Goal: Task Accomplishment & Management: Complete application form

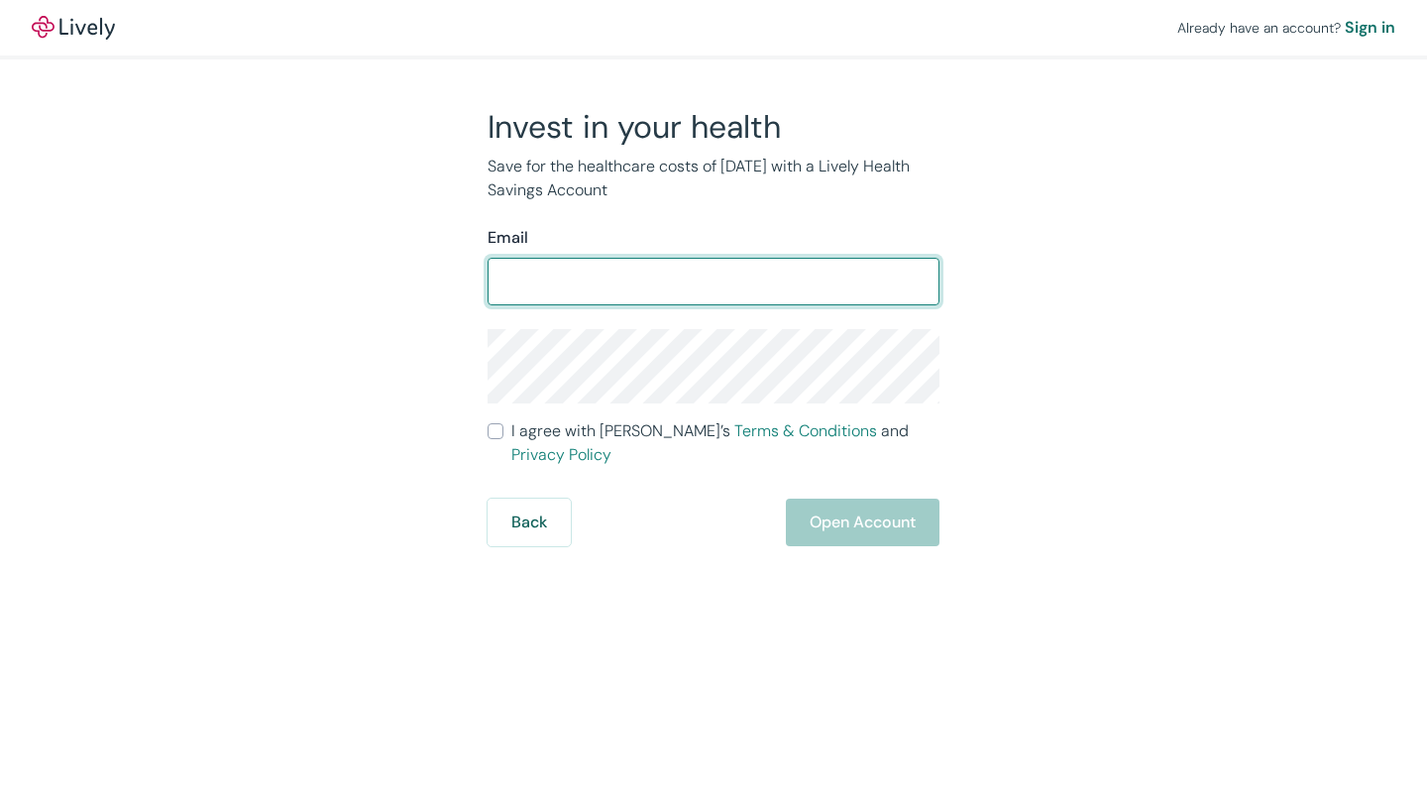
click at [659, 292] on input "Email" at bounding box center [714, 282] width 452 height 40
type input "[PERSON_NAME][EMAIL_ADDRESS][DOMAIN_NAME]"
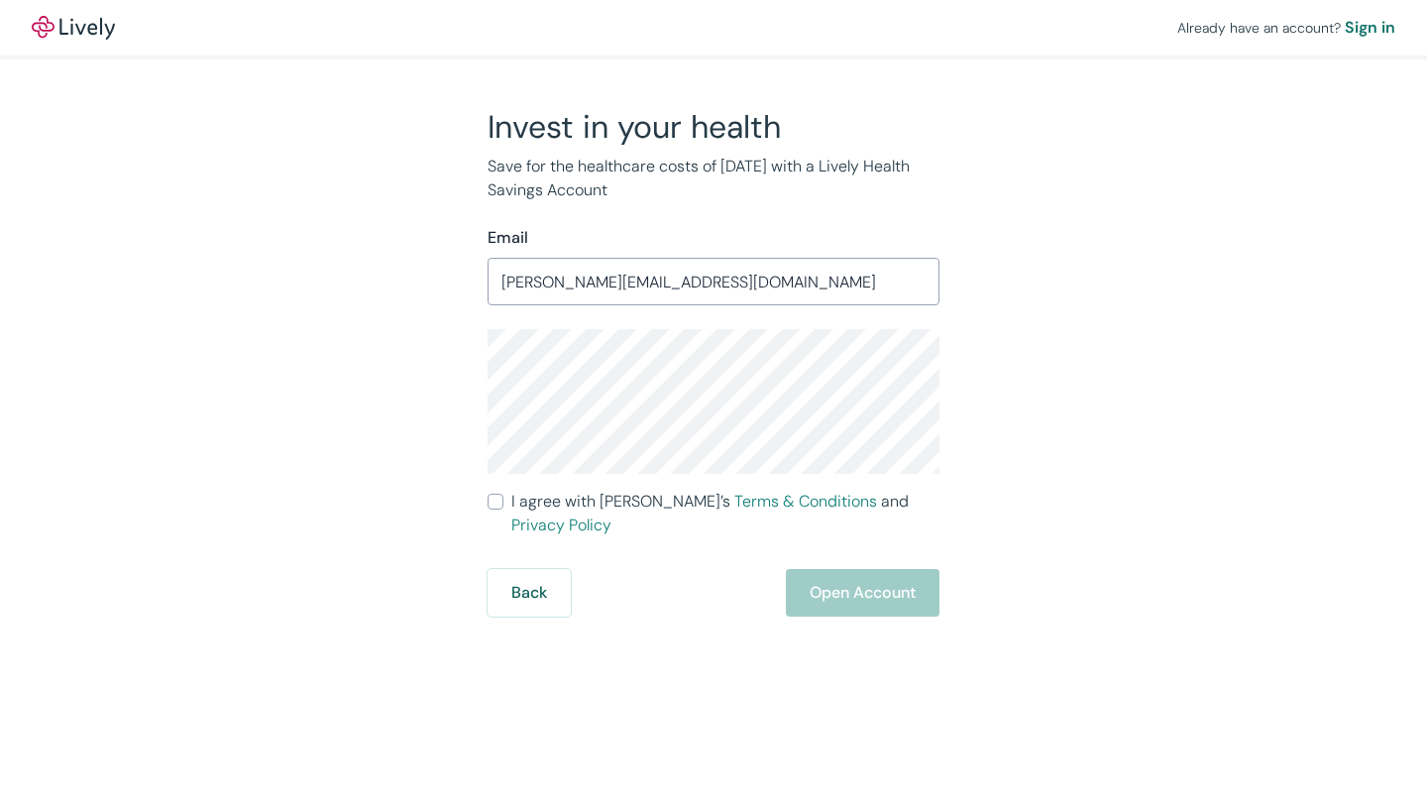
click at [496, 503] on input "I agree with Lively’s Terms & Conditions and Privacy Policy" at bounding box center [496, 501] width 16 height 16
checkbox input "true"
click at [471, 383] on div "Invest in your health Save for the healthcare costs of [DATE] with a Lively Hea…" at bounding box center [702, 361] width 476 height 509
click at [741, 671] on div "Already have an account? Sign in Invest in your health Save for the healthcare …" at bounding box center [713, 402] width 1427 height 805
click at [863, 571] on button "Open Account" at bounding box center [863, 593] width 154 height 48
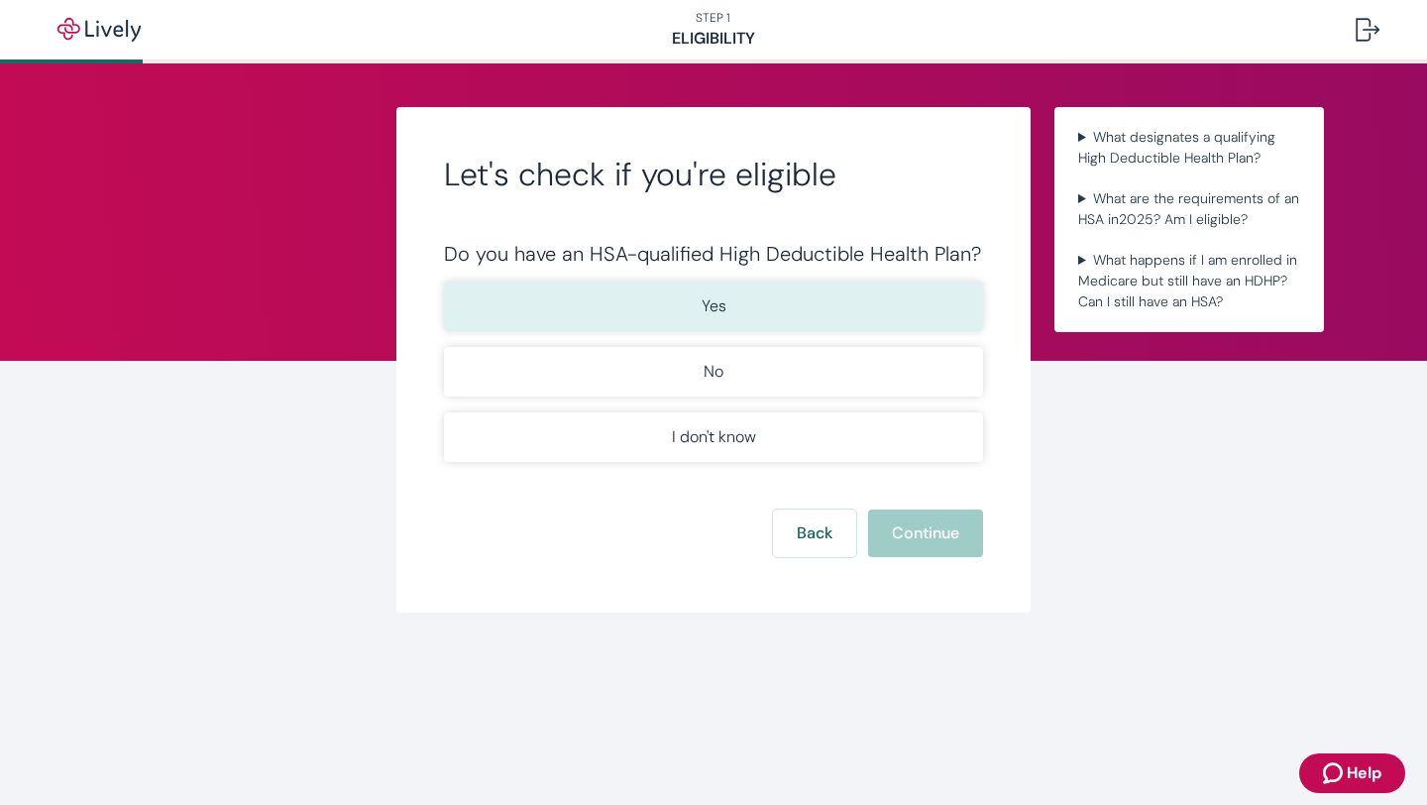
click at [771, 304] on button "Yes" at bounding box center [713, 306] width 539 height 50
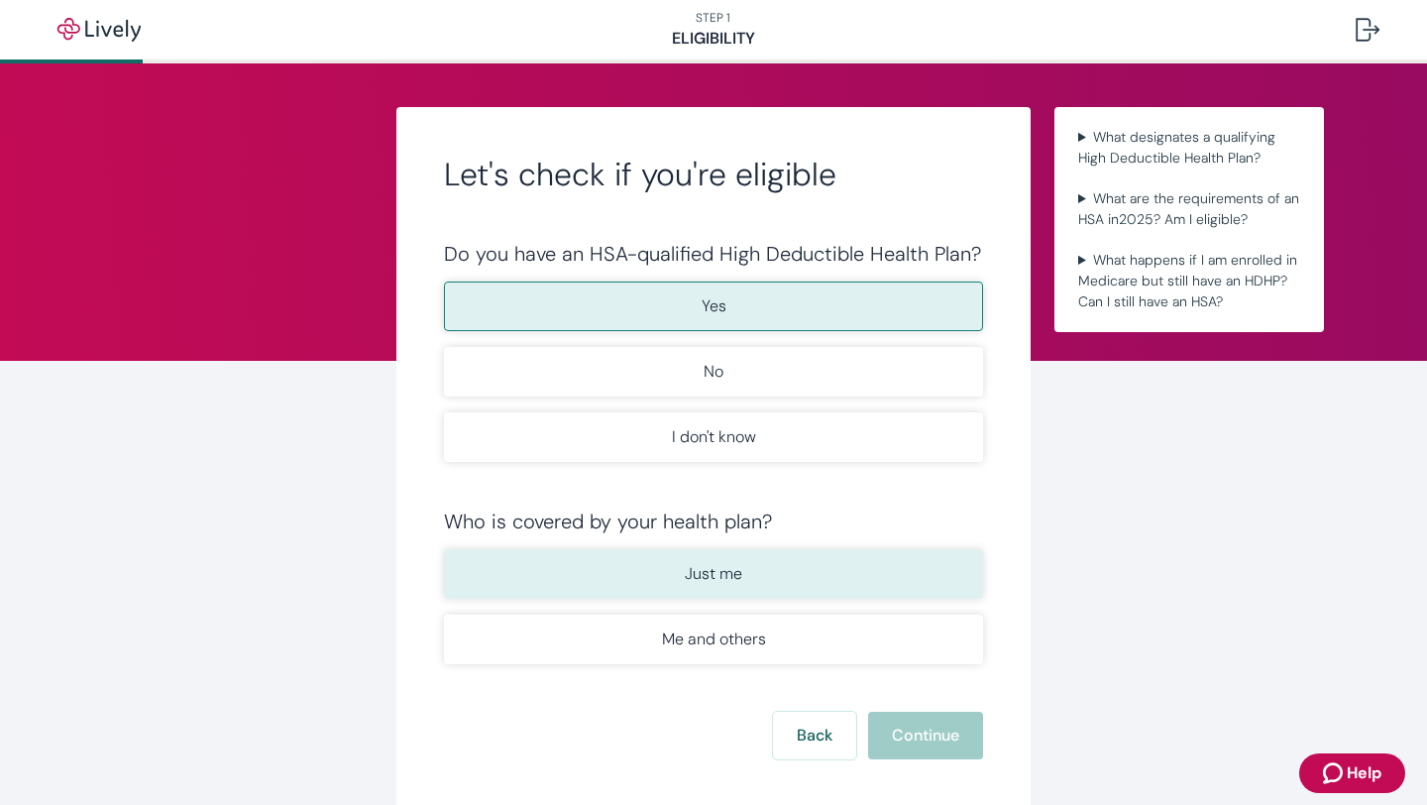
click at [835, 591] on button "Just me" at bounding box center [713, 574] width 539 height 50
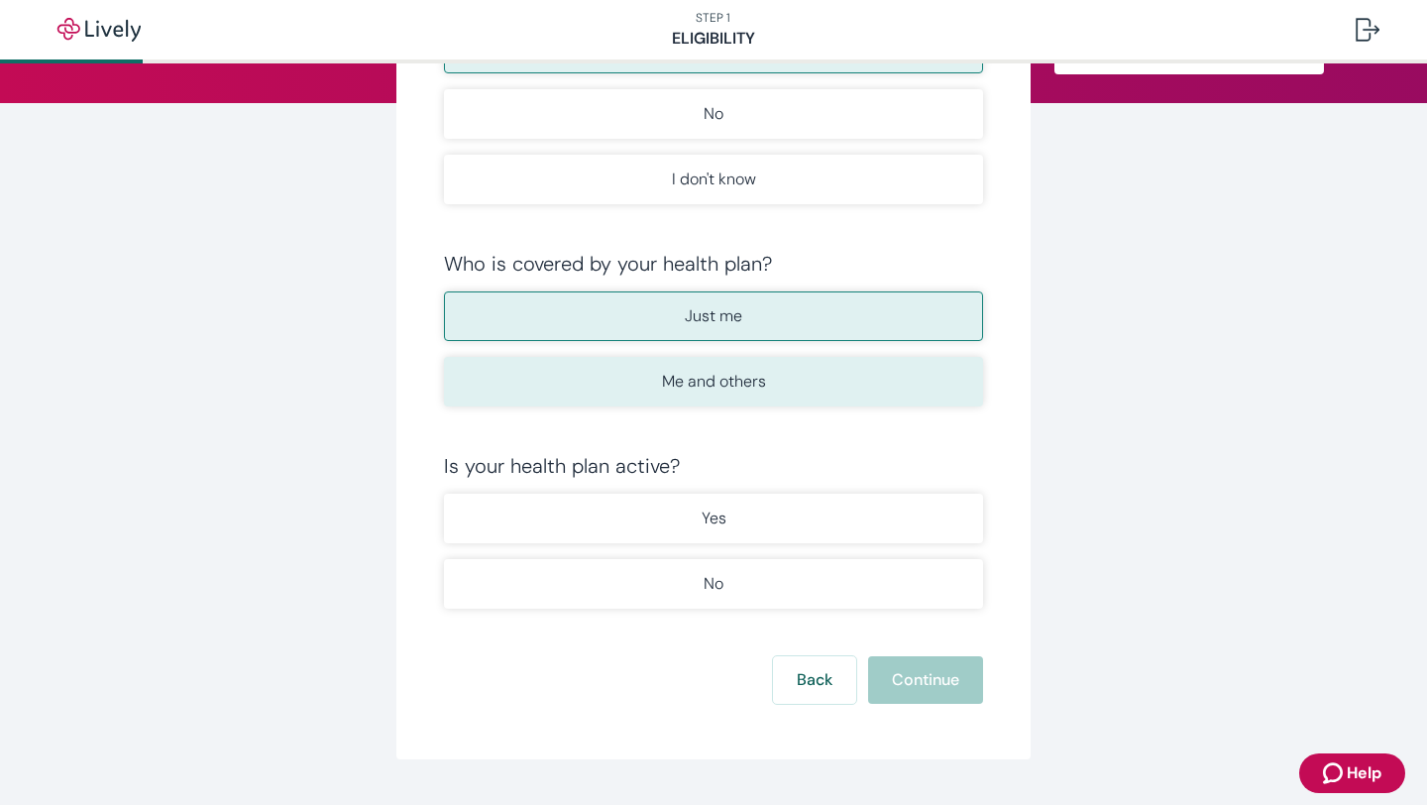
scroll to position [268, 0]
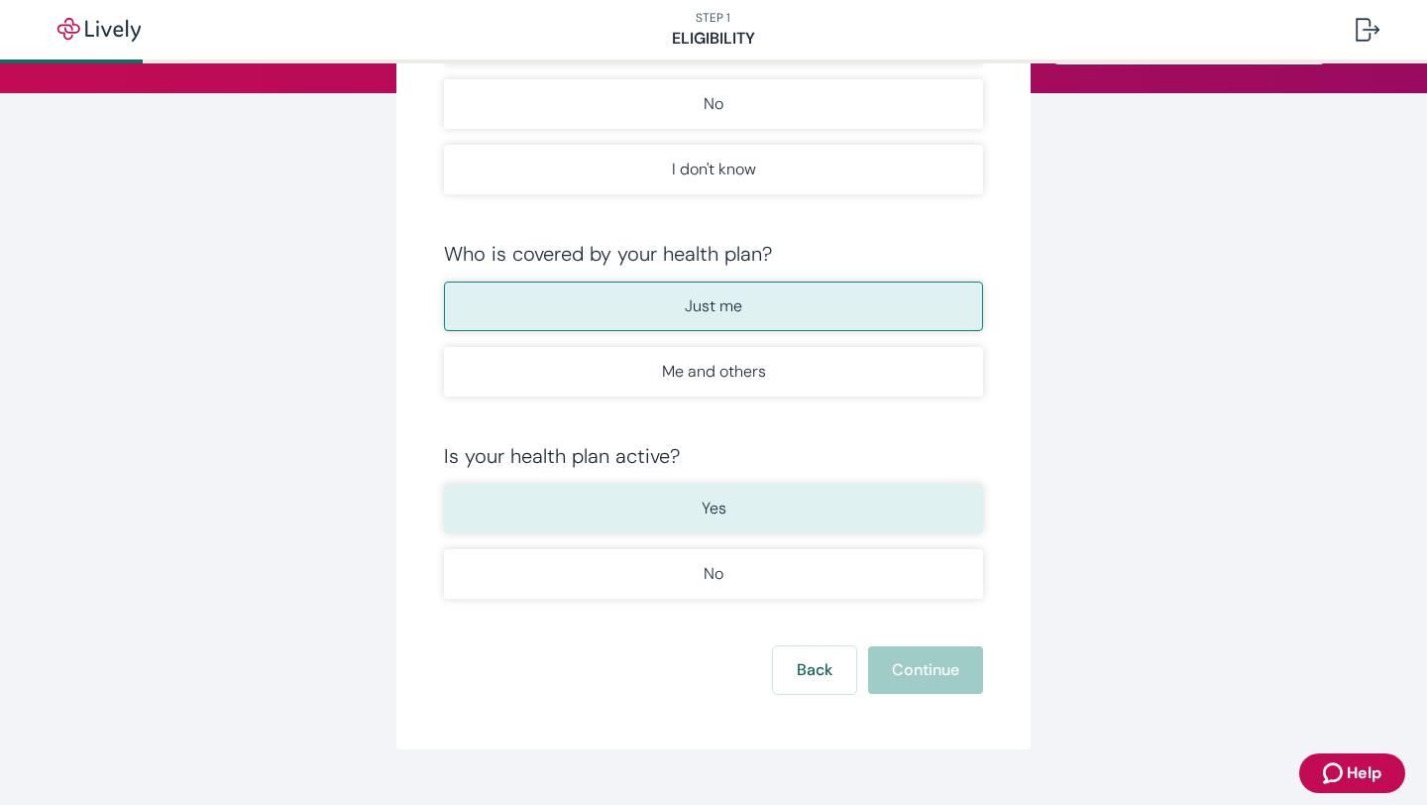
click at [772, 513] on button "Yes" at bounding box center [713, 509] width 539 height 50
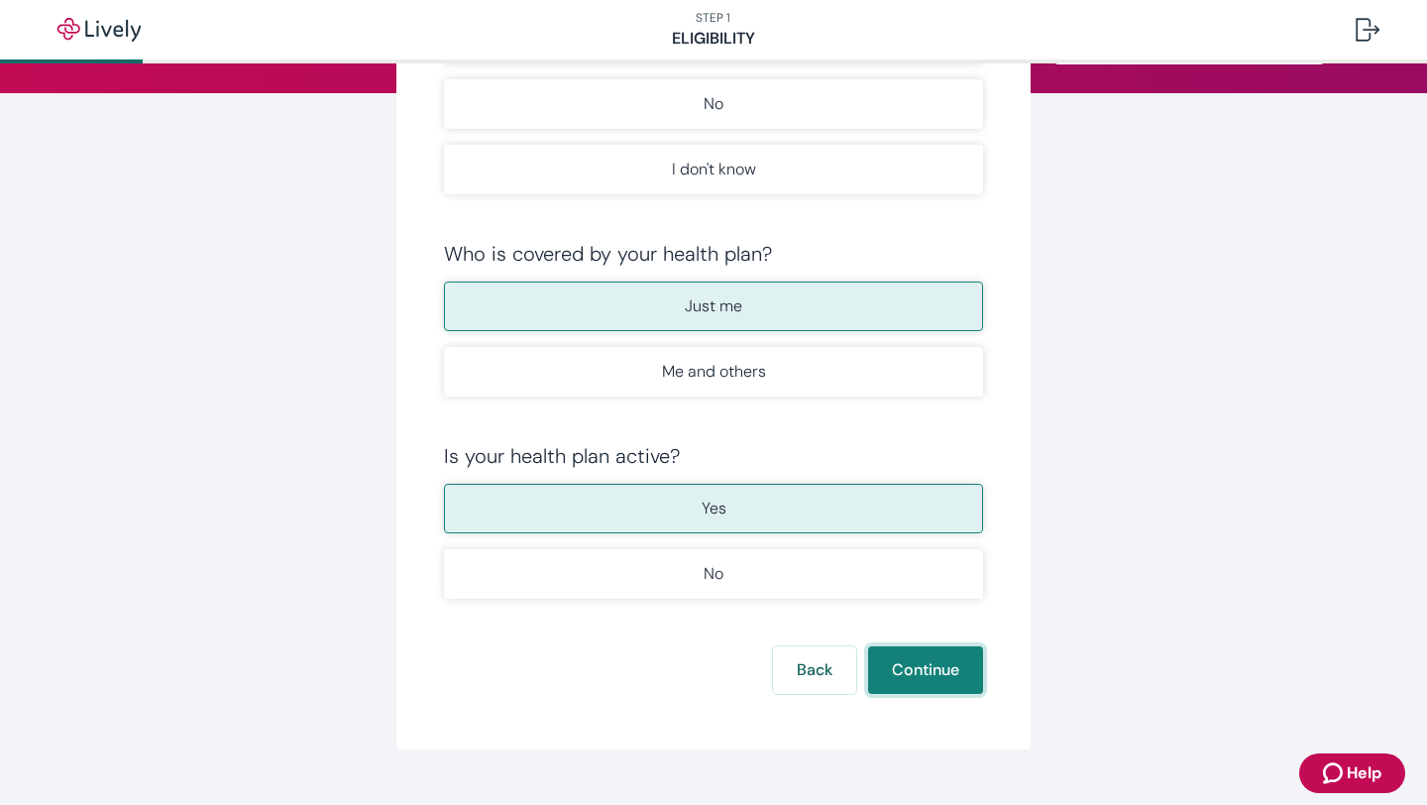
click at [927, 673] on button "Continue" at bounding box center [925, 670] width 115 height 48
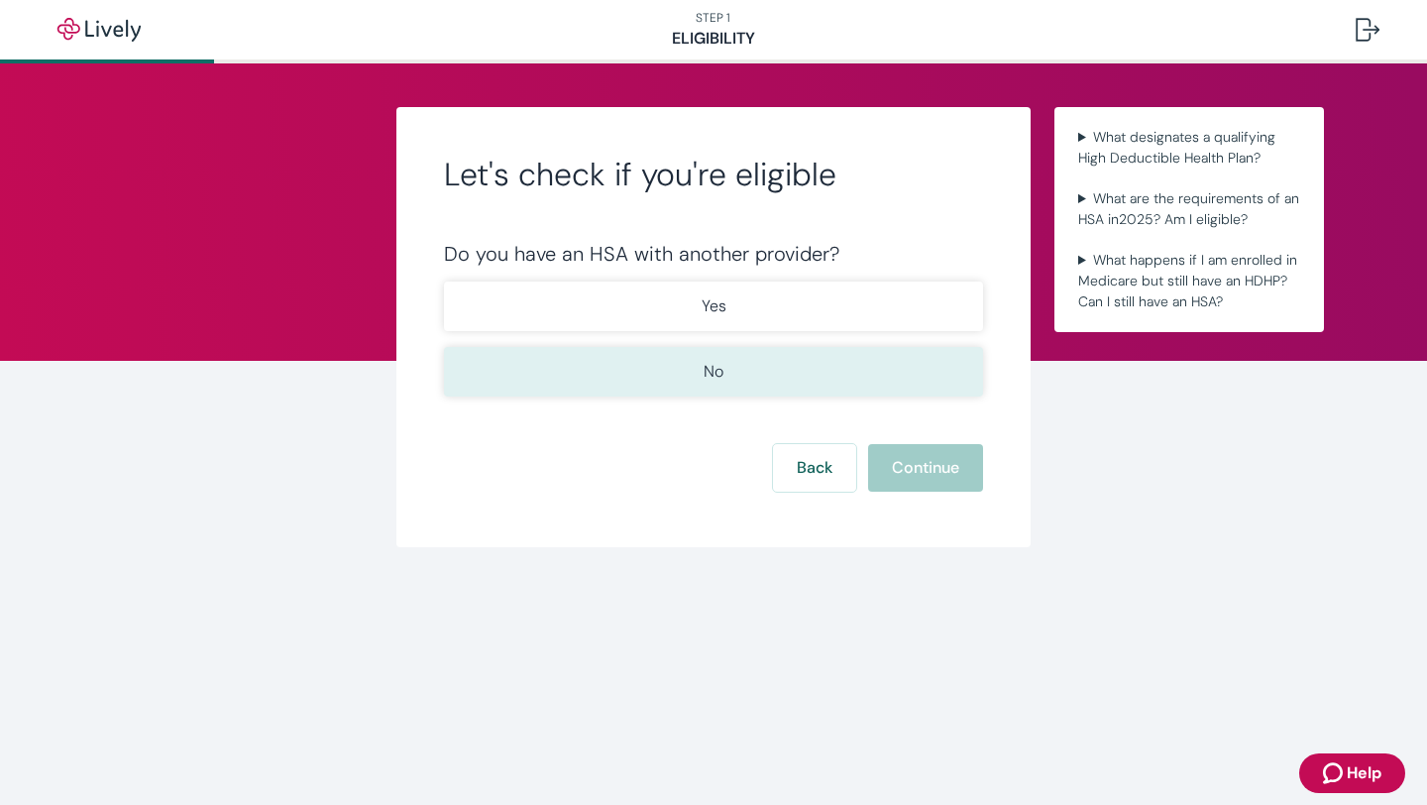
click at [709, 369] on p "No" at bounding box center [714, 372] width 20 height 24
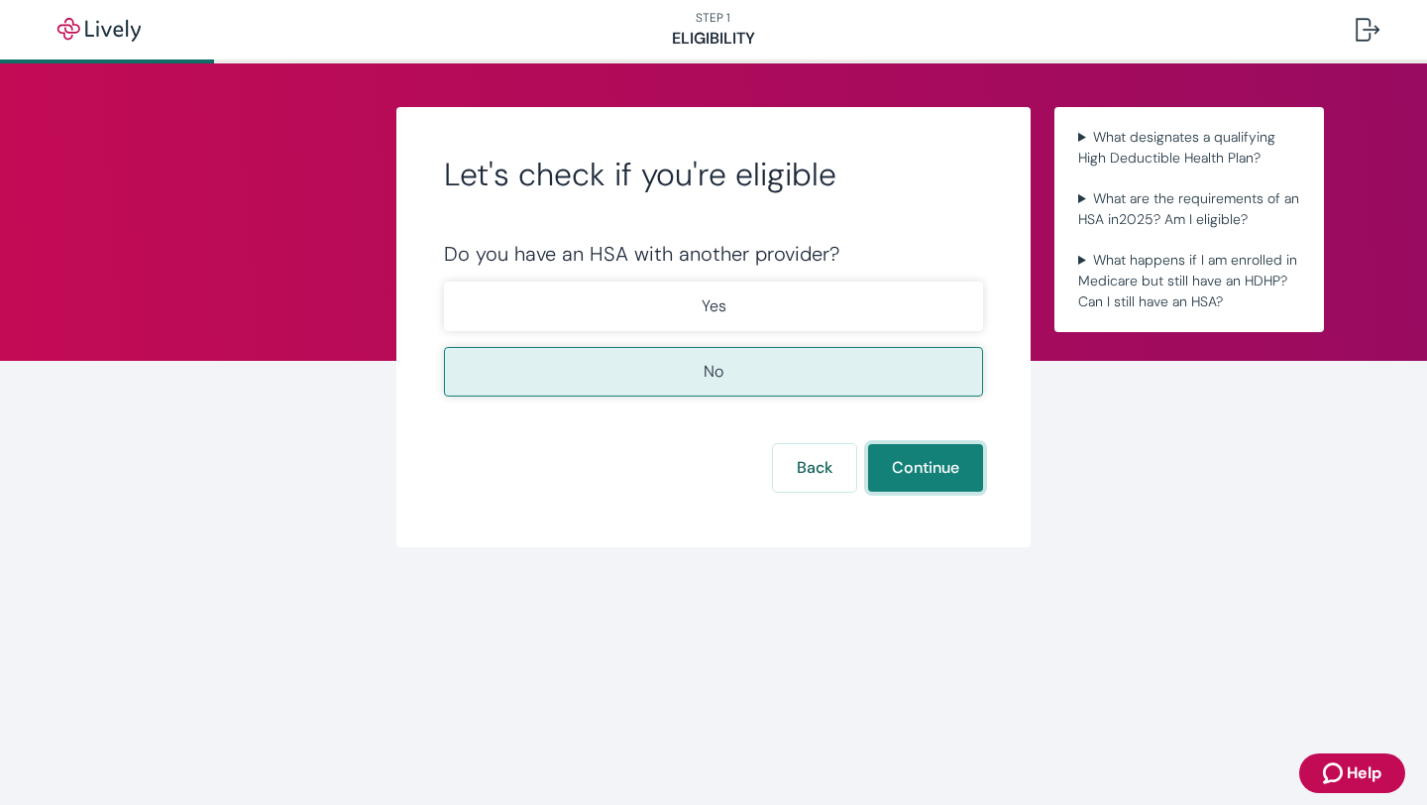
click at [917, 480] on button "Continue" at bounding box center [925, 468] width 115 height 48
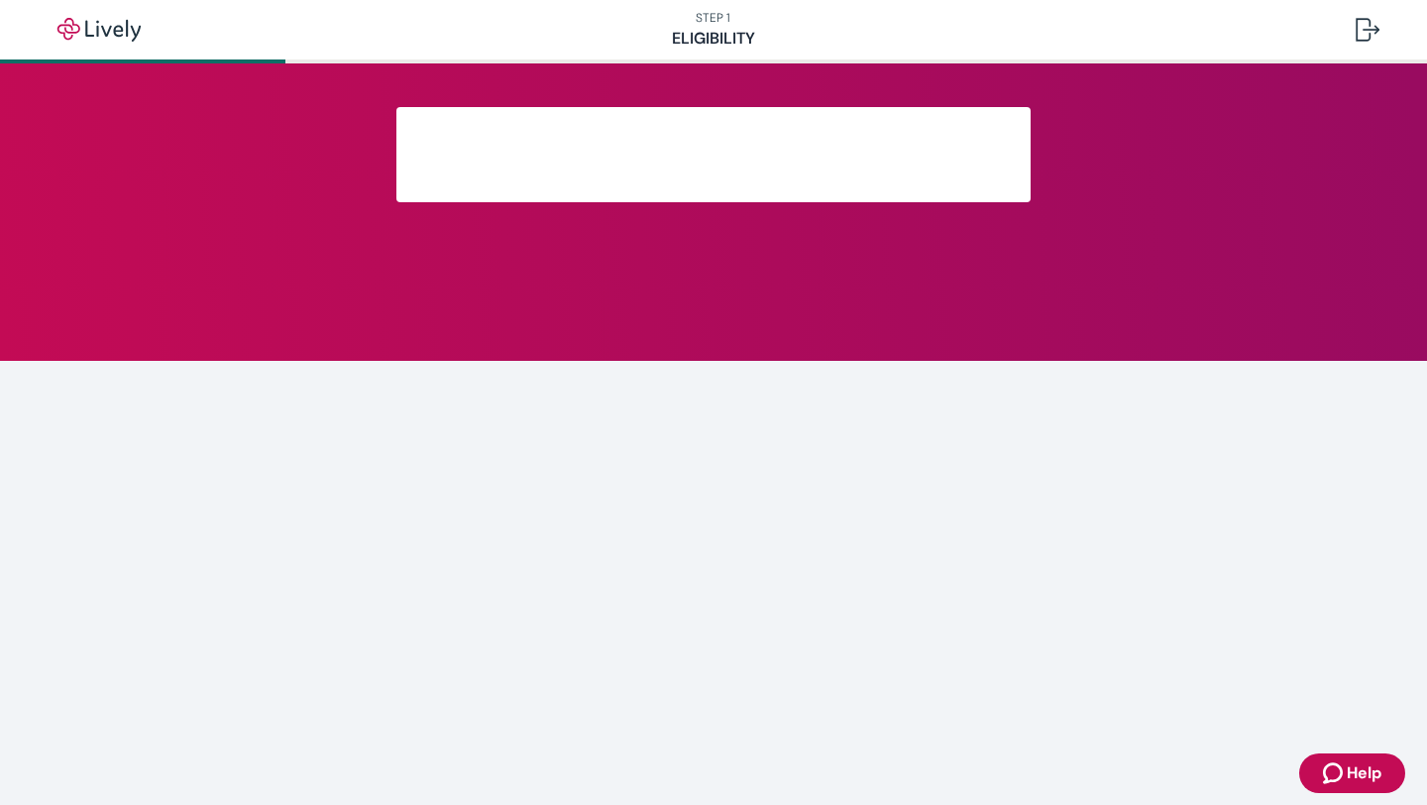
scroll to position [254, 0]
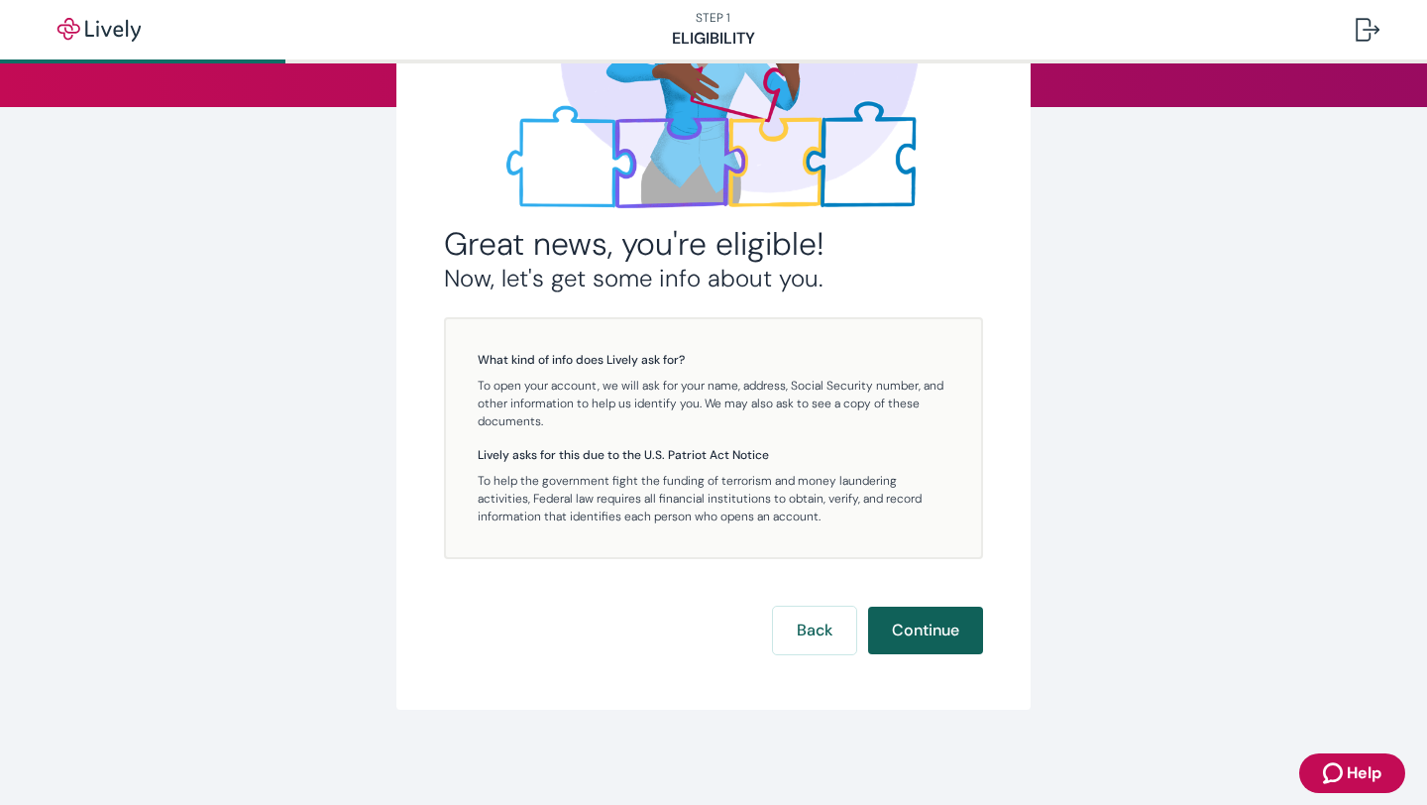
click at [909, 632] on button "Continue" at bounding box center [925, 630] width 115 height 48
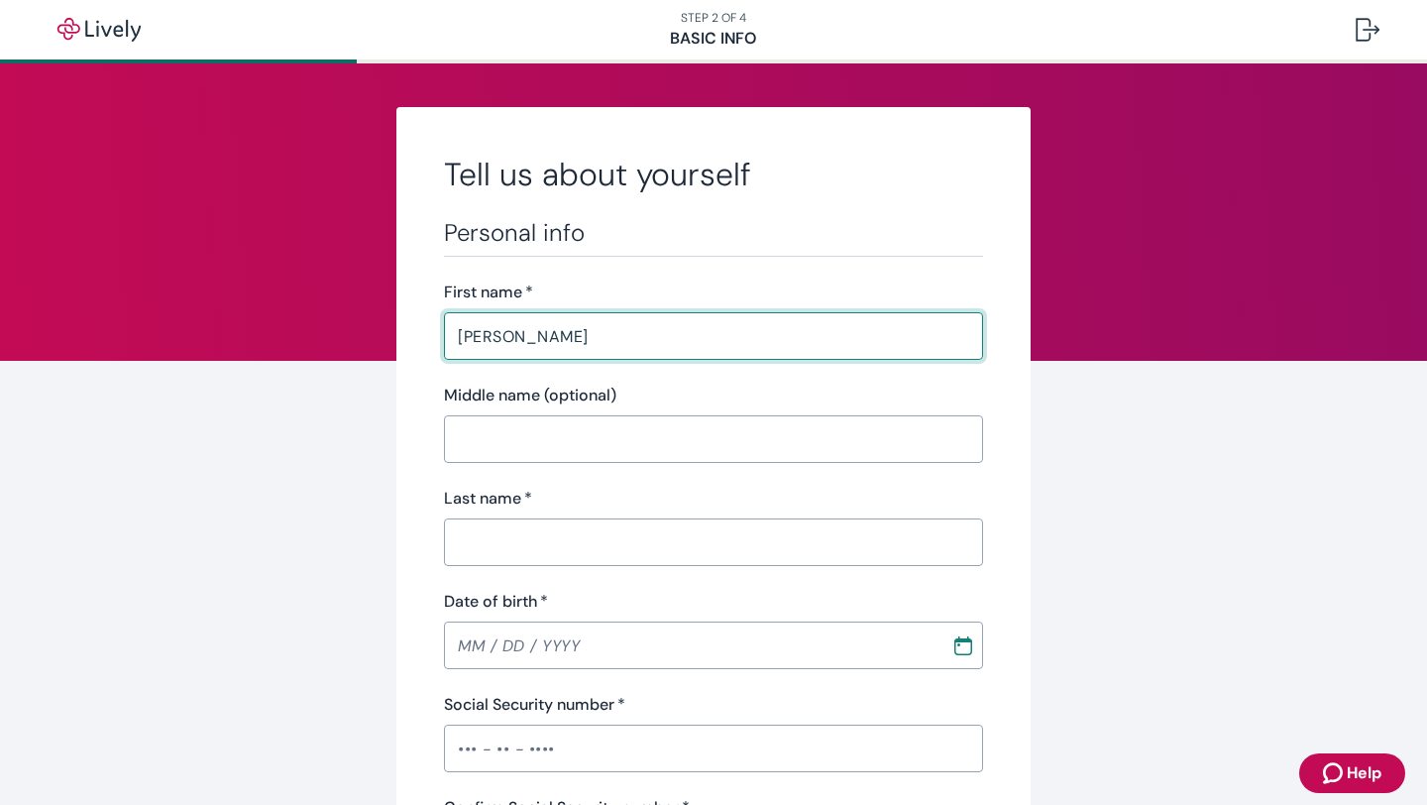
type input "Laura"
click at [532, 543] on input "Last name   *" at bounding box center [713, 542] width 539 height 40
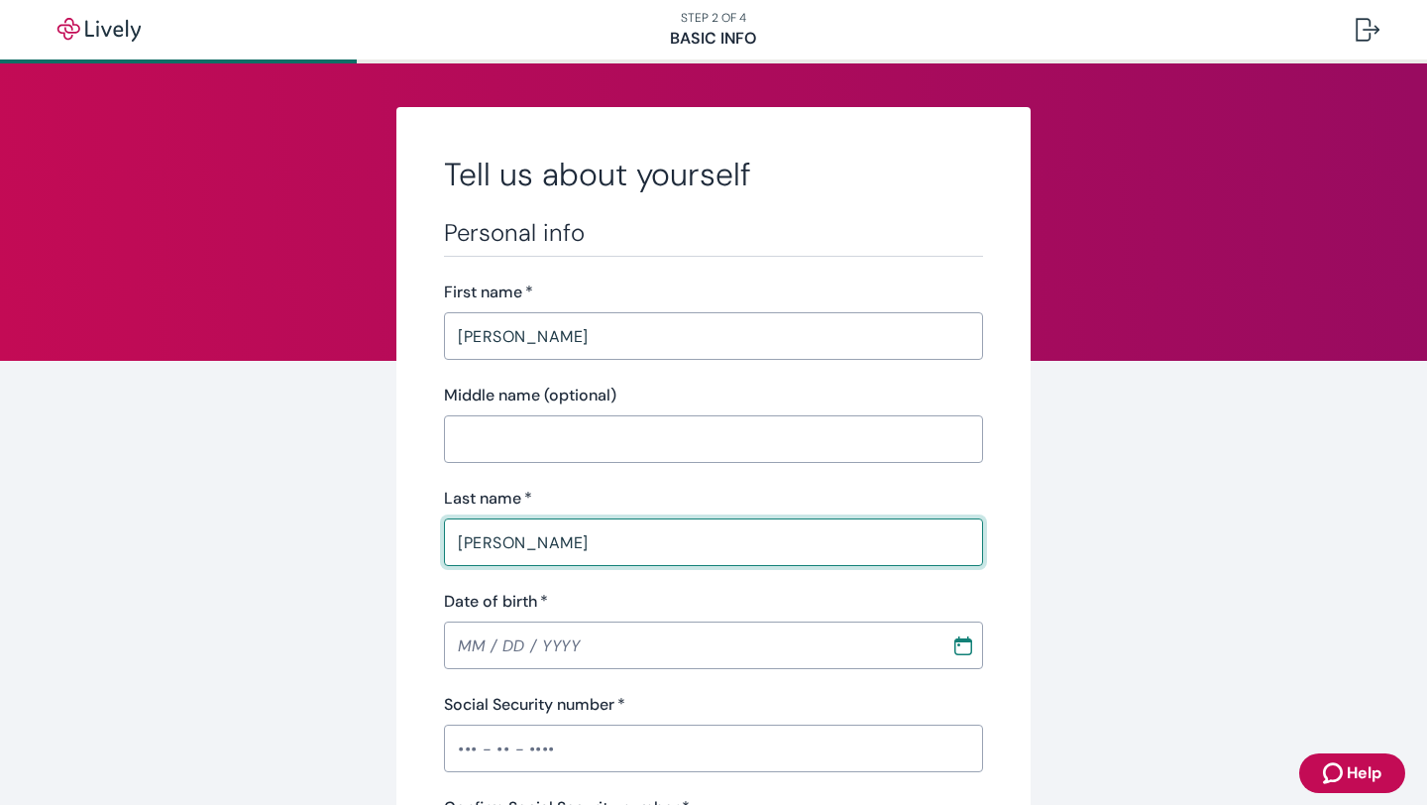
type input "Kelemen"
click at [516, 642] on input "Date of birth   *" at bounding box center [690, 645] width 493 height 40
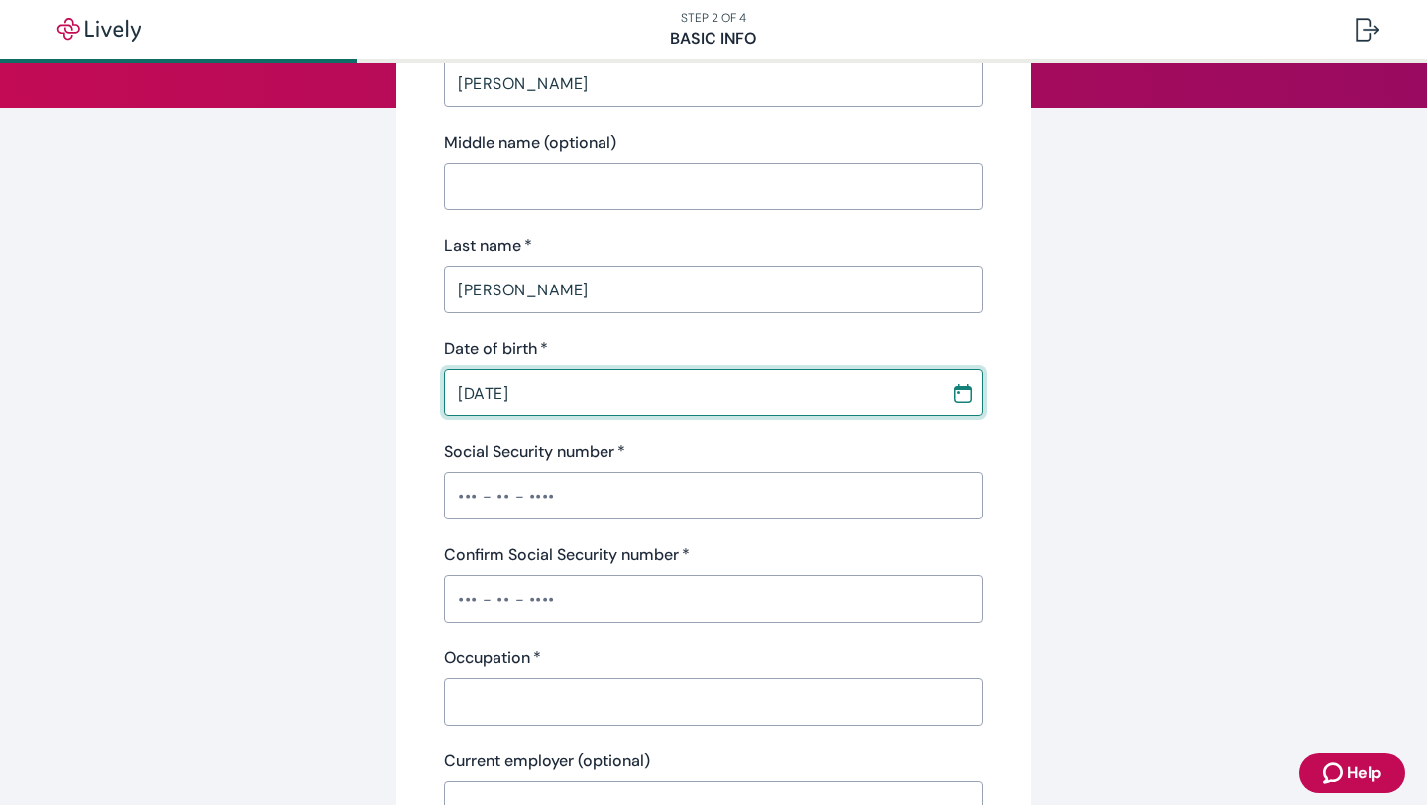
scroll to position [257, 0]
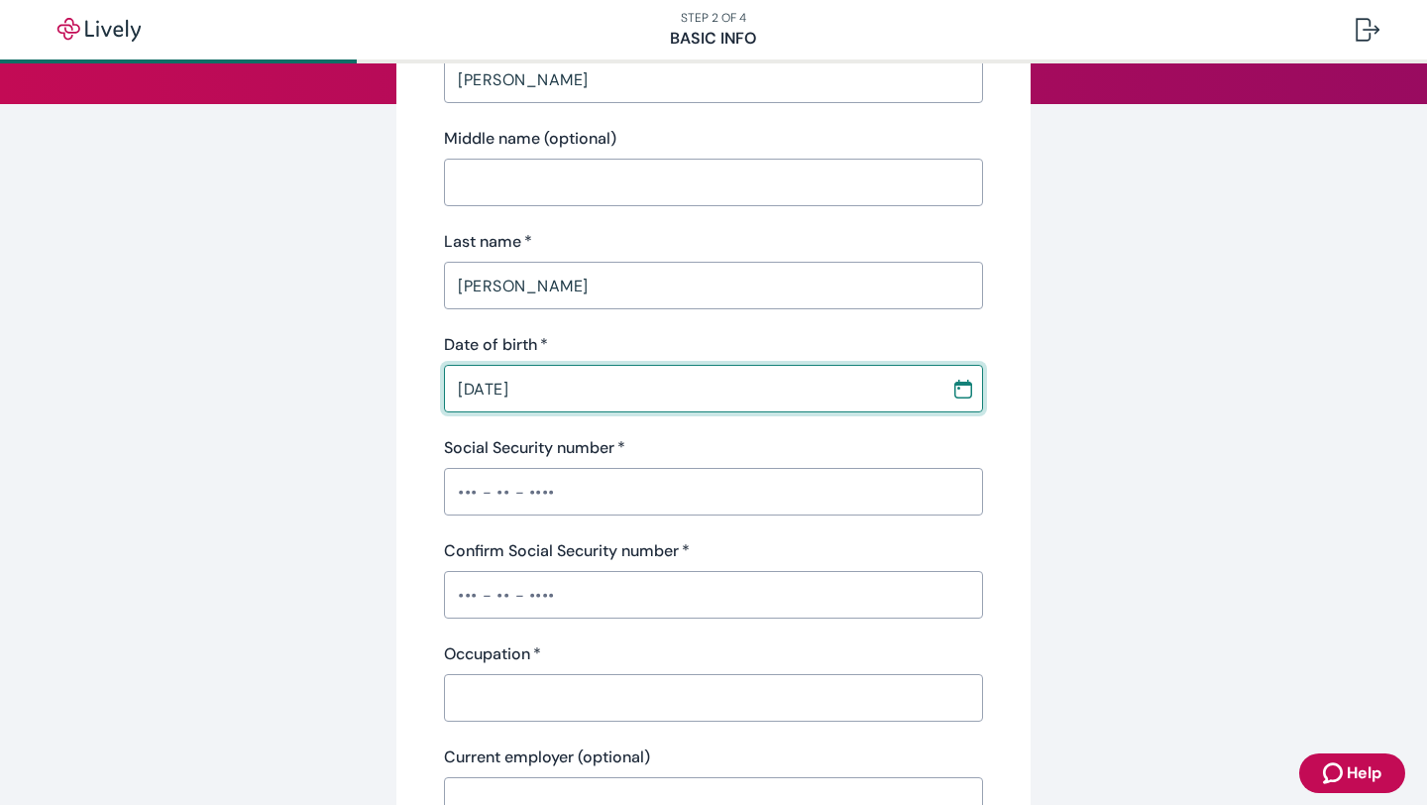
type input "09 / 10 / 1999"
click at [491, 484] on input "Social Security number   *" at bounding box center [713, 492] width 539 height 40
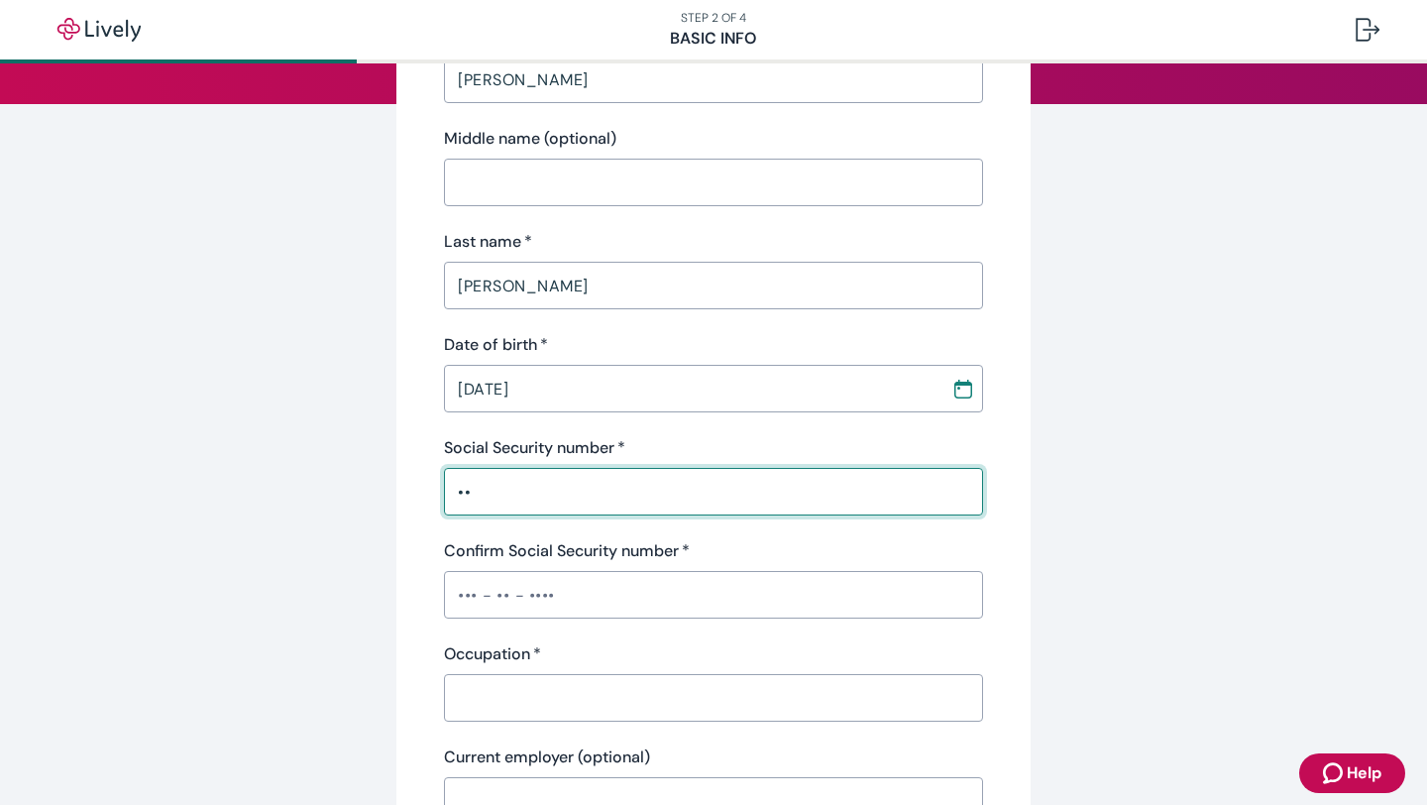
type input "•"
type input "•••-••-8457"
click at [484, 593] on input "Confirm Social Security number   *" at bounding box center [713, 595] width 539 height 40
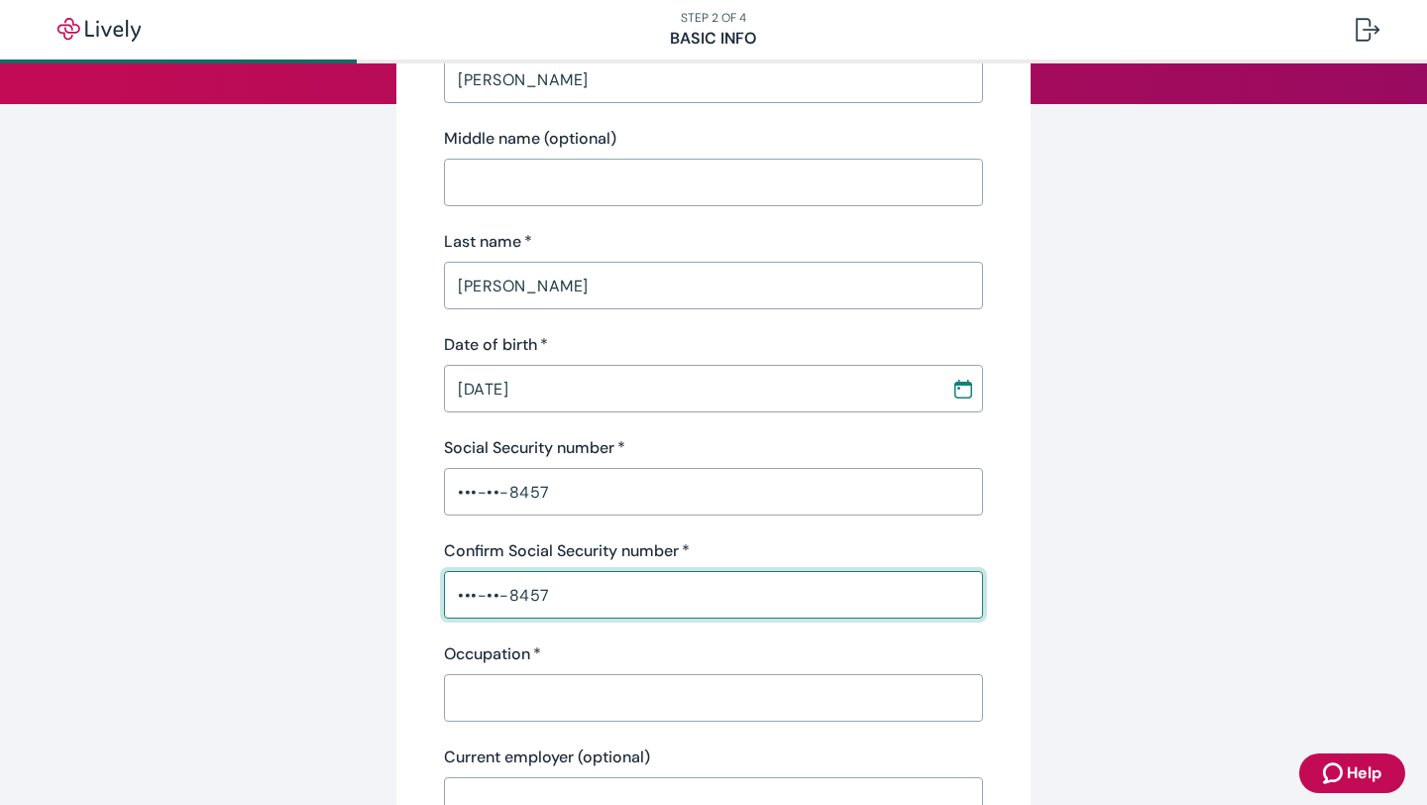
type input "•••-••-8457"
click at [490, 714] on input "Occupation   *" at bounding box center [713, 698] width 539 height 40
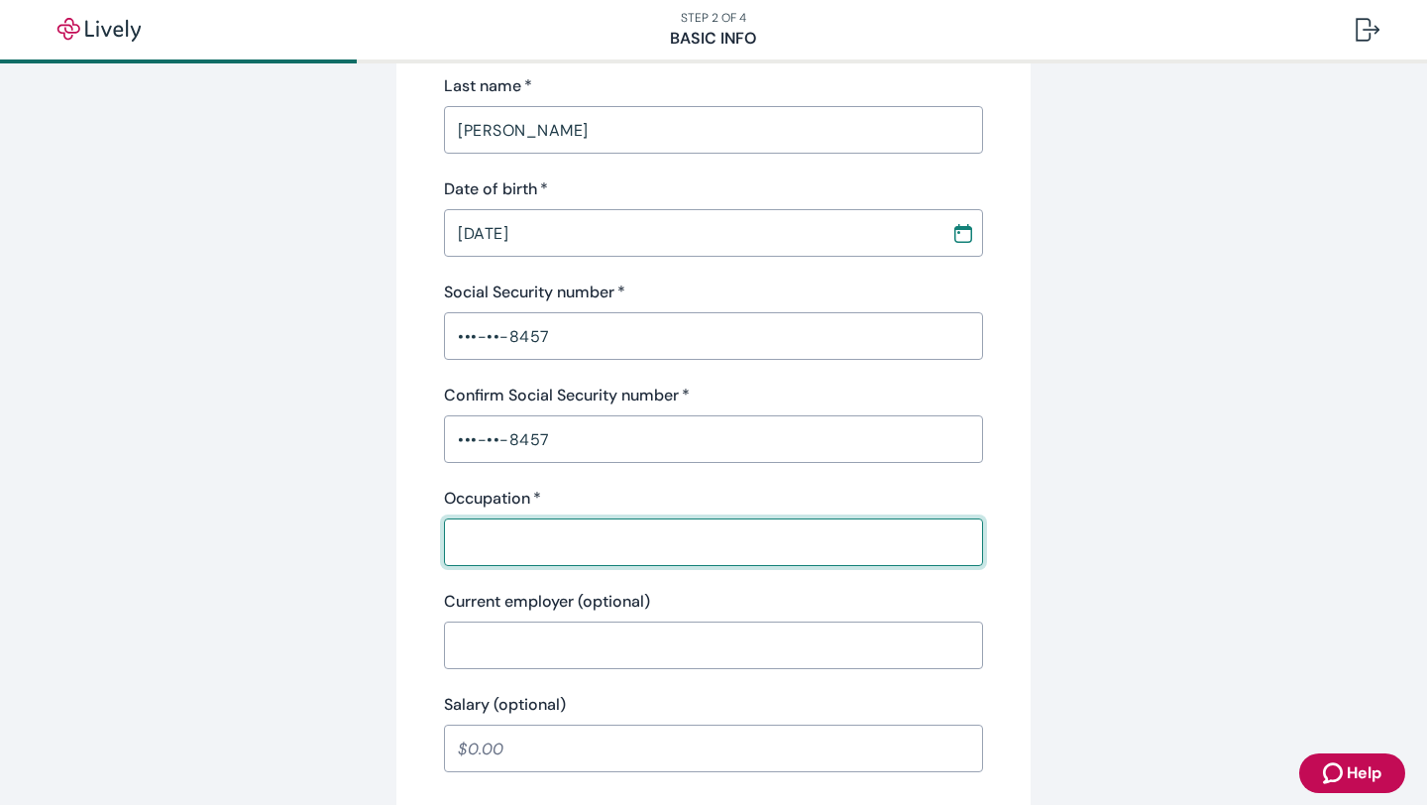
scroll to position [416, 0]
type input "W"
type input "winery worker"
click at [498, 638] on input "Current employer (optional)" at bounding box center [713, 641] width 539 height 40
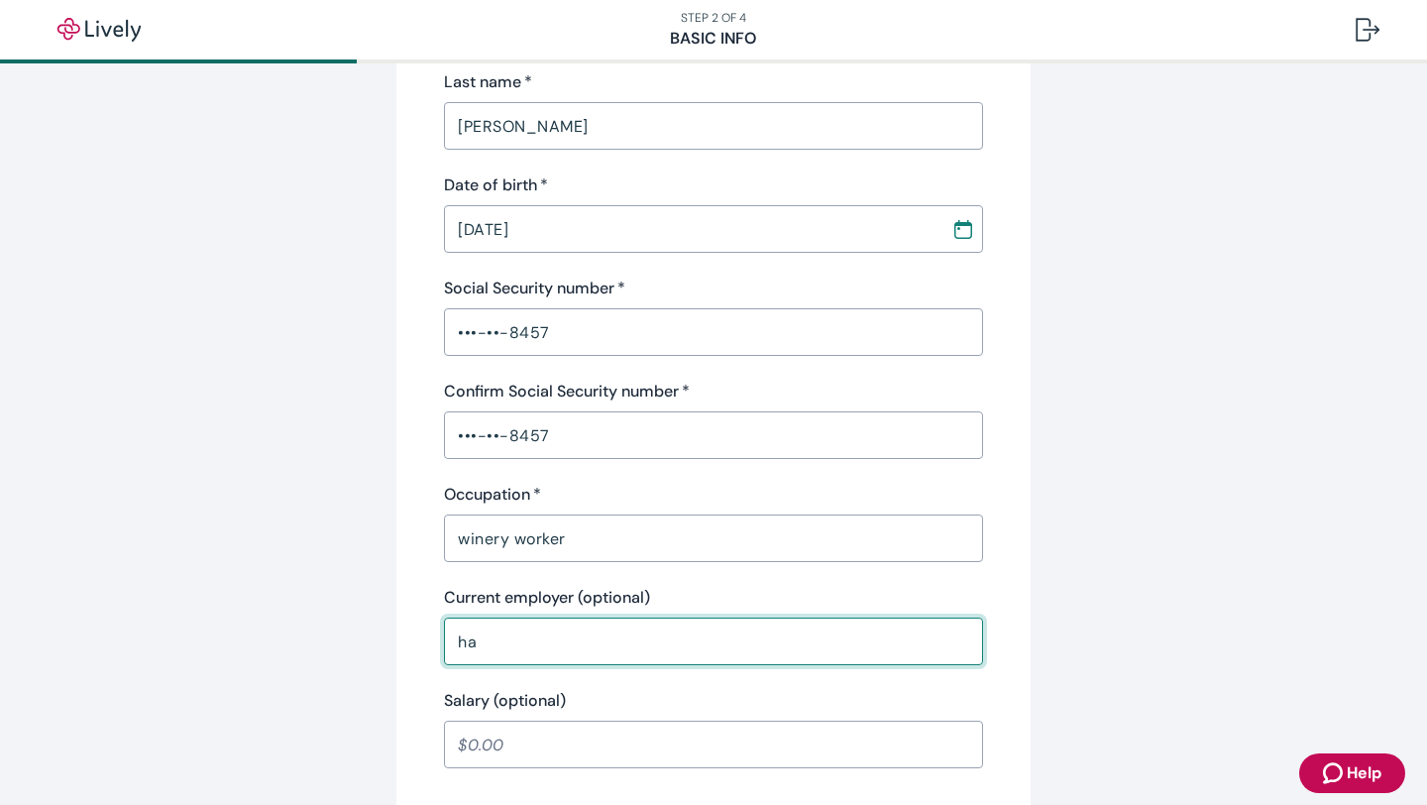
type input "h"
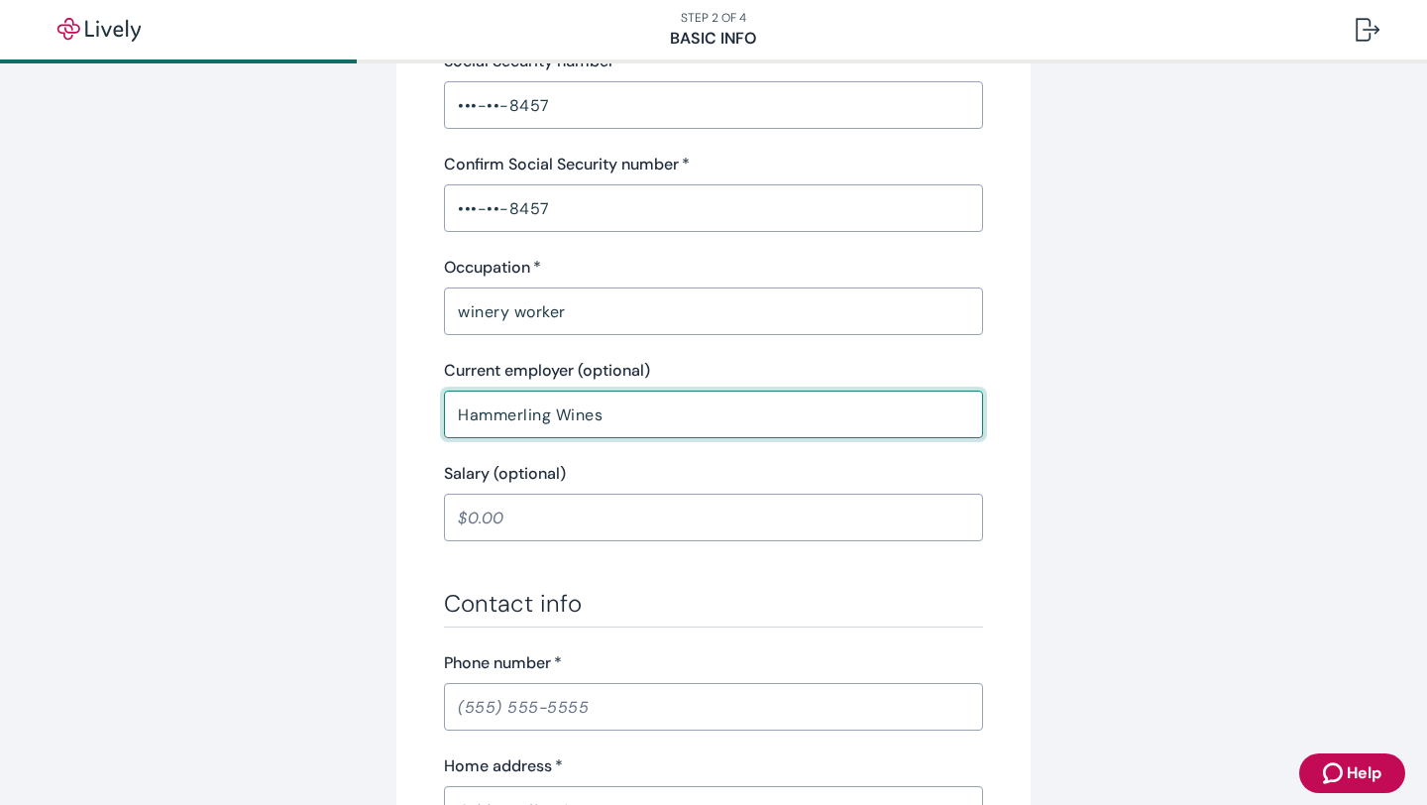
scroll to position [644, 0]
type input "Hammerling Wines"
click at [505, 521] on input "Salary (optional)" at bounding box center [713, 516] width 539 height 40
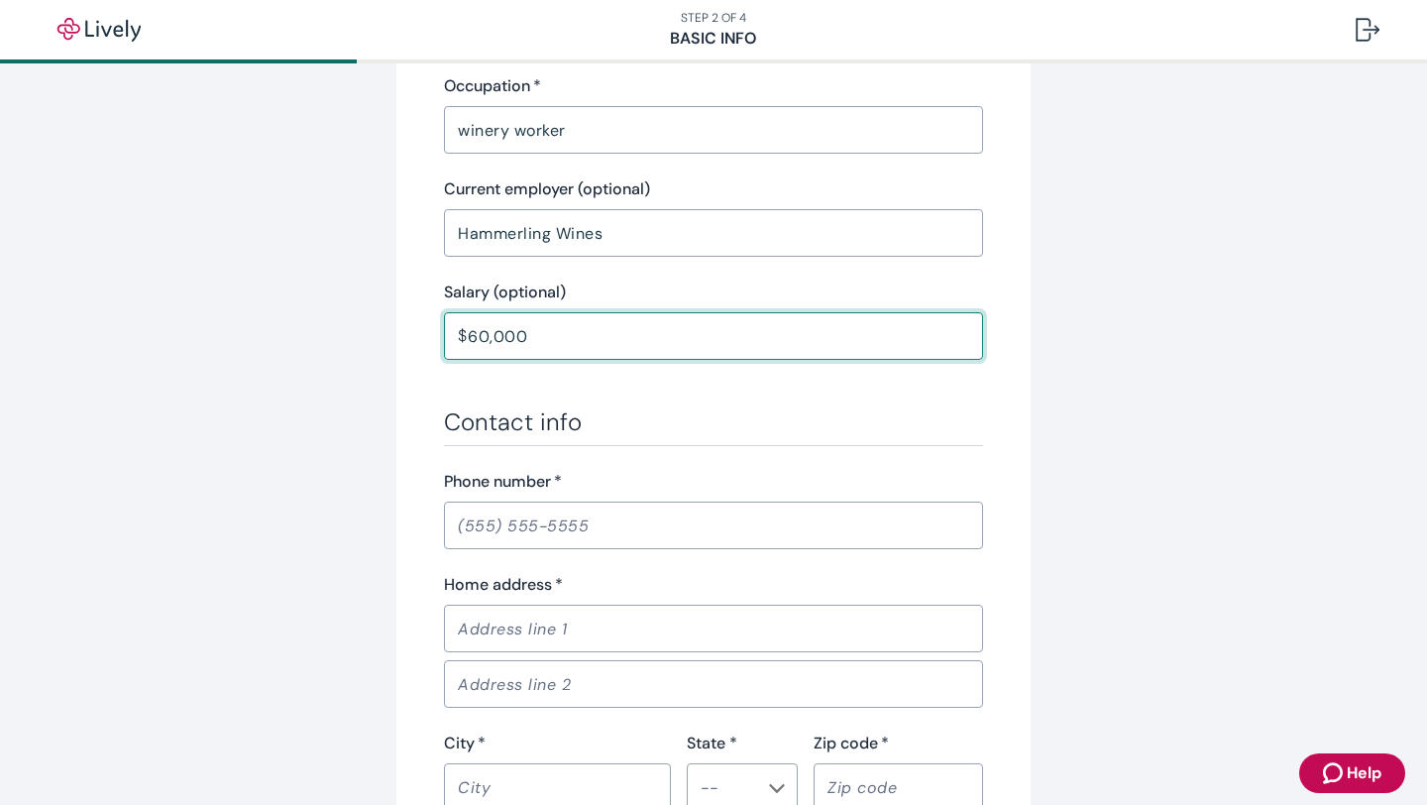
scroll to position [847, 0]
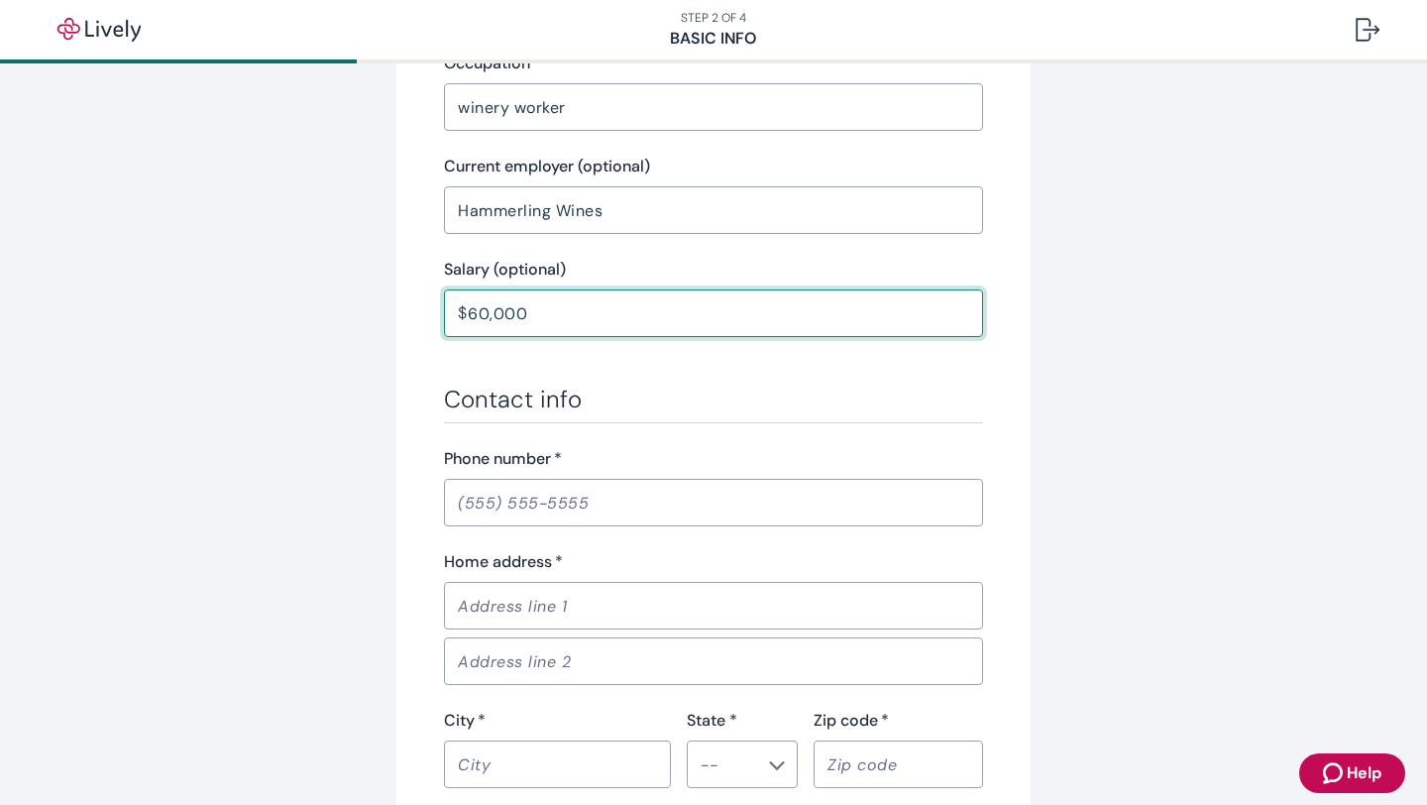
click at [498, 524] on div "​" at bounding box center [713, 503] width 539 height 48
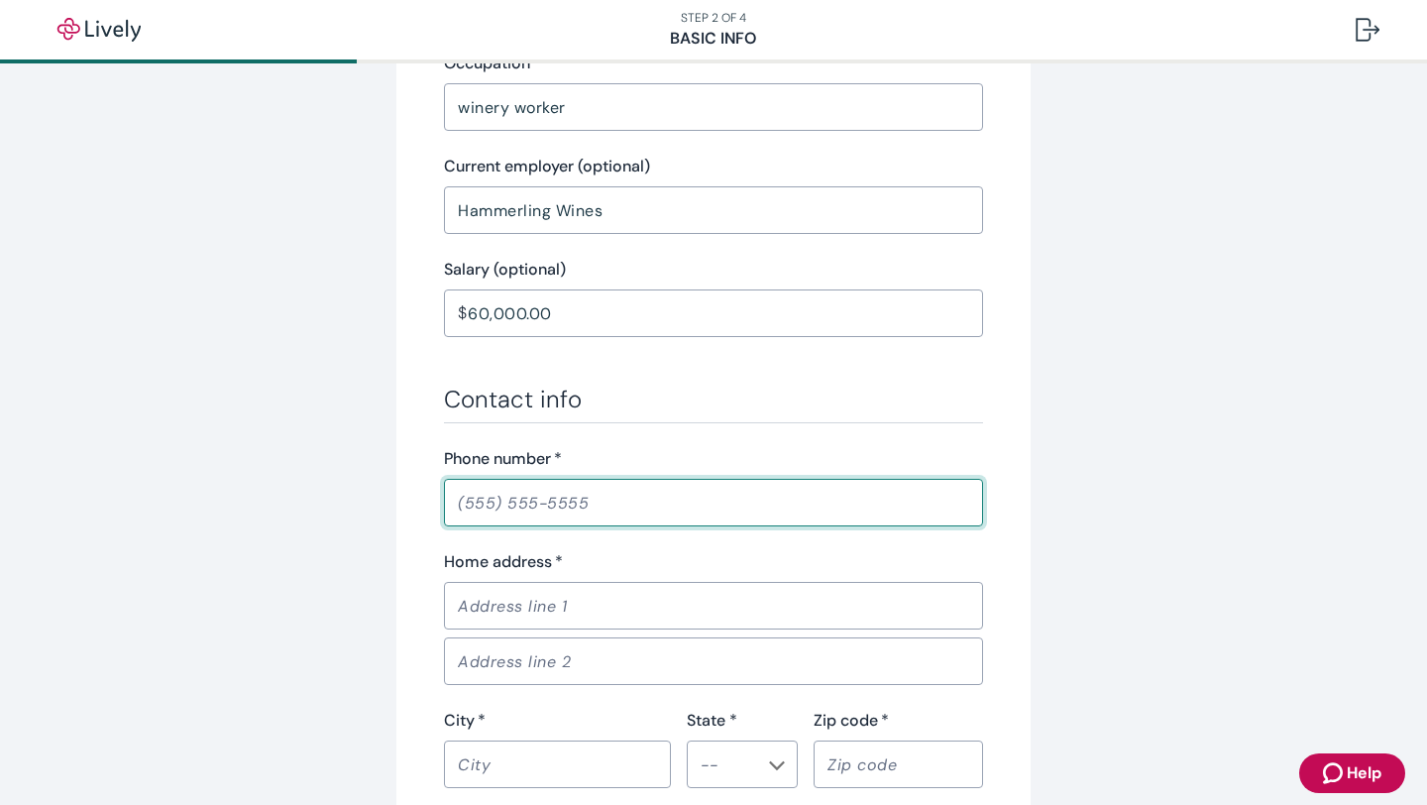
click at [488, 315] on input "60,000.00" at bounding box center [725, 313] width 515 height 40
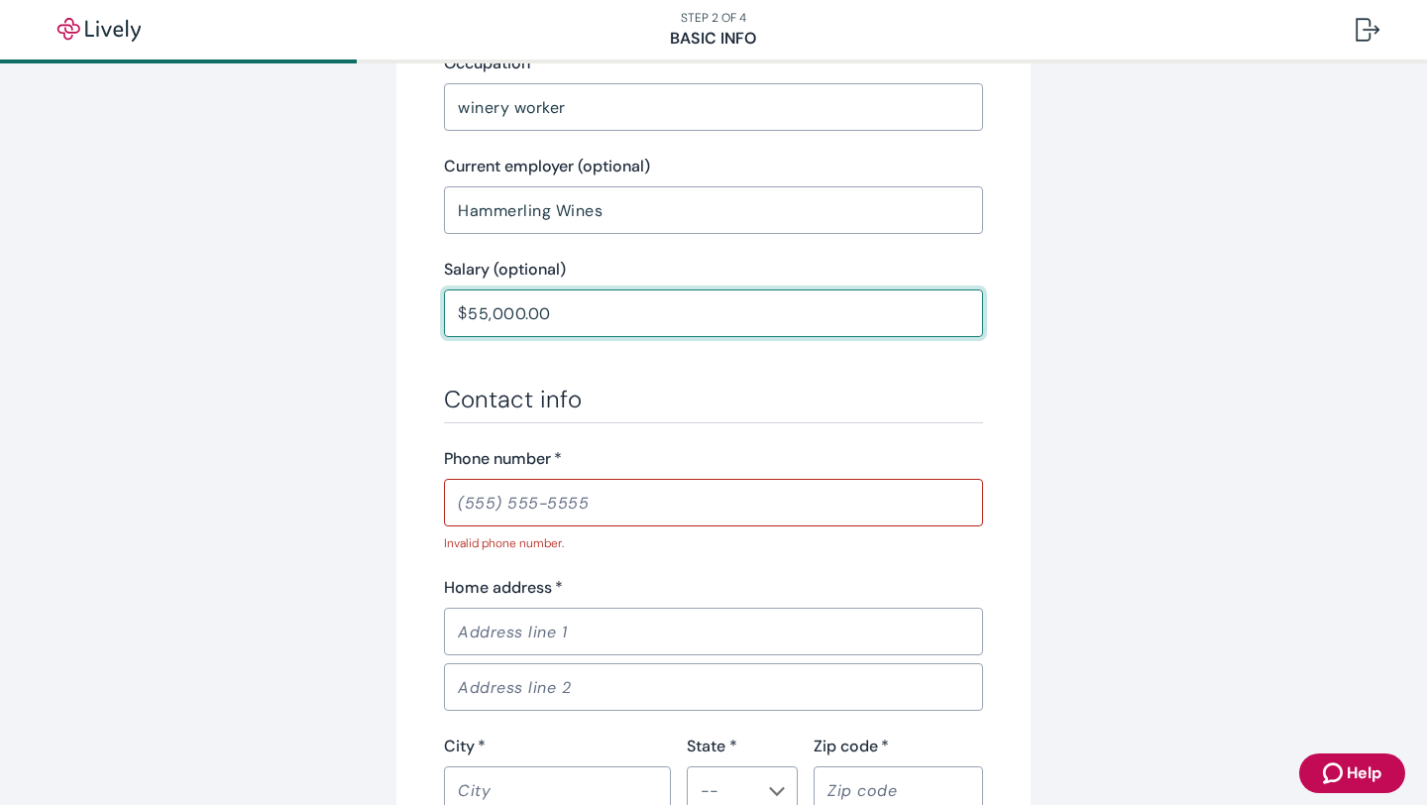
click at [603, 301] on input "55,000.00" at bounding box center [725, 313] width 515 height 40
click at [477, 510] on input "Phone number   *" at bounding box center [713, 503] width 539 height 40
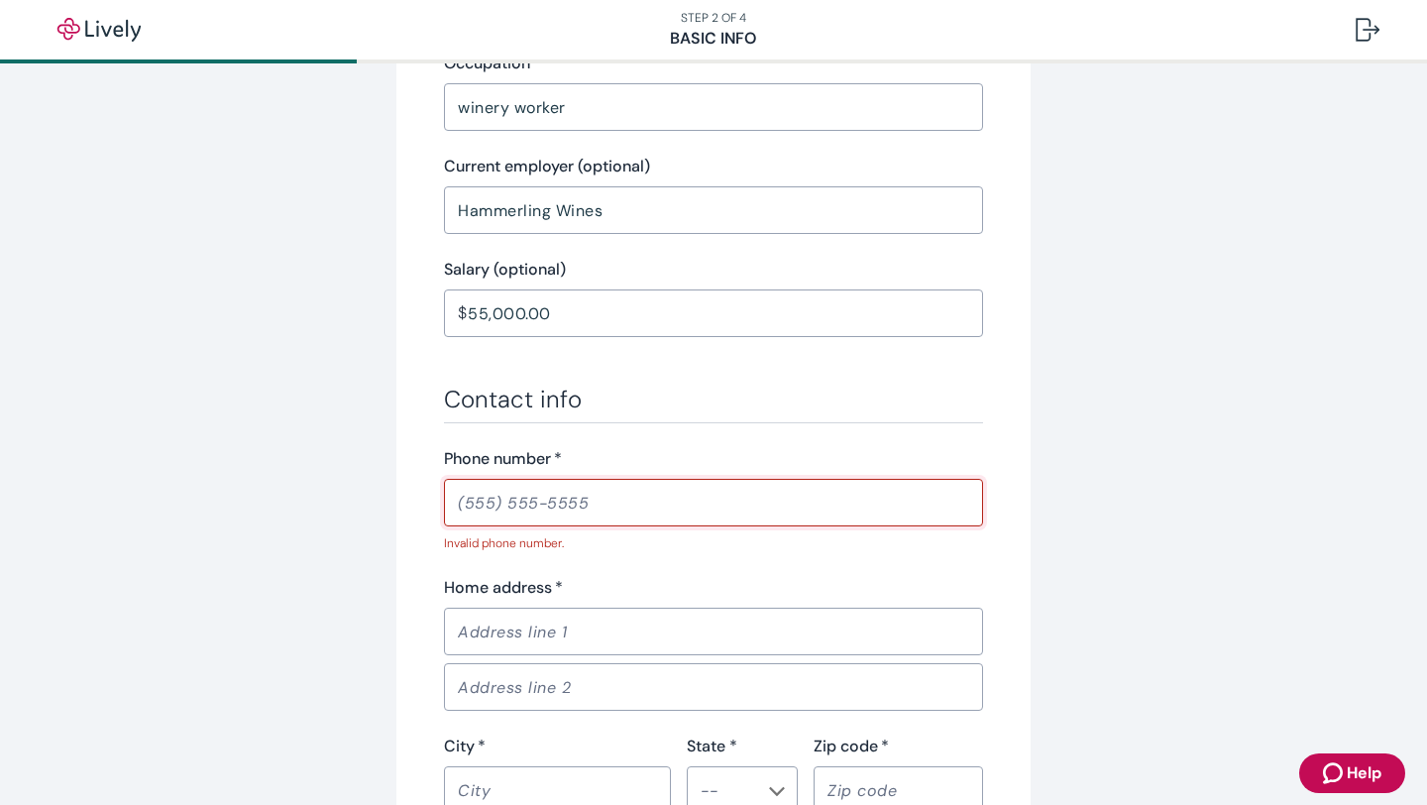
click at [484, 307] on input "55,000.00" at bounding box center [725, 313] width 515 height 40
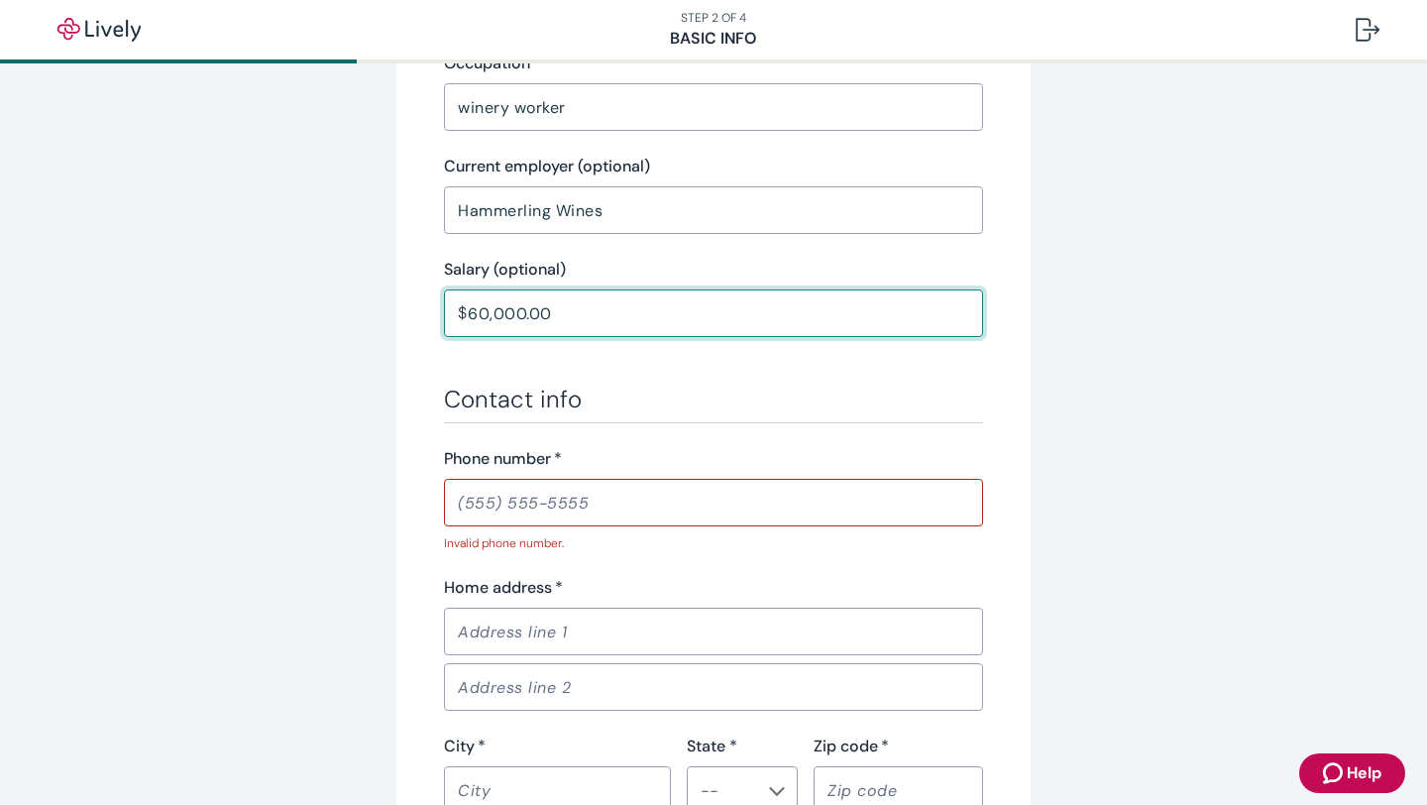
click at [572, 309] on input "60,000.00" at bounding box center [725, 313] width 515 height 40
type input "60,000.00"
click at [484, 505] on input "Phone number   *" at bounding box center [713, 503] width 539 height 40
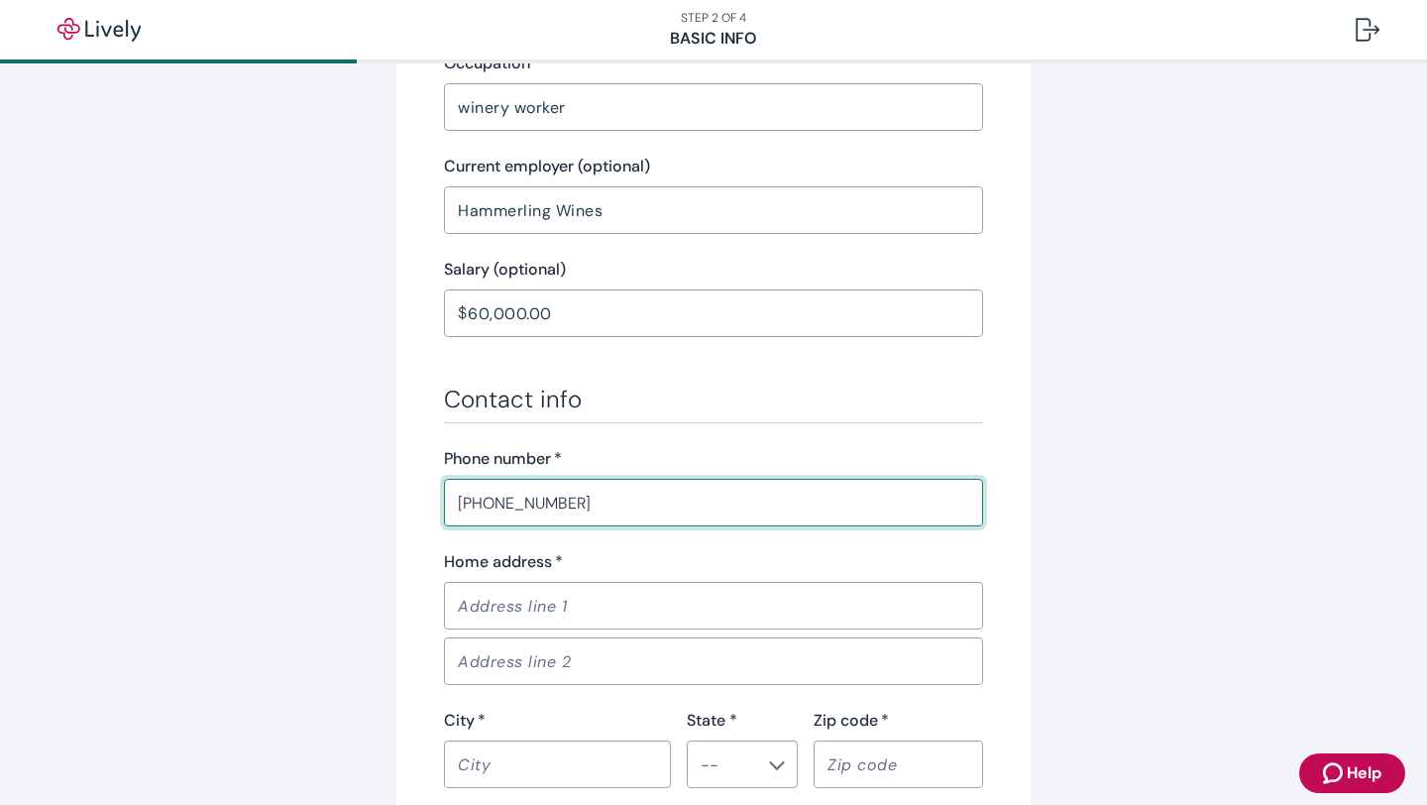
type input "(415) 250-4536"
click at [487, 614] on input "Home address   *" at bounding box center [713, 606] width 539 height 40
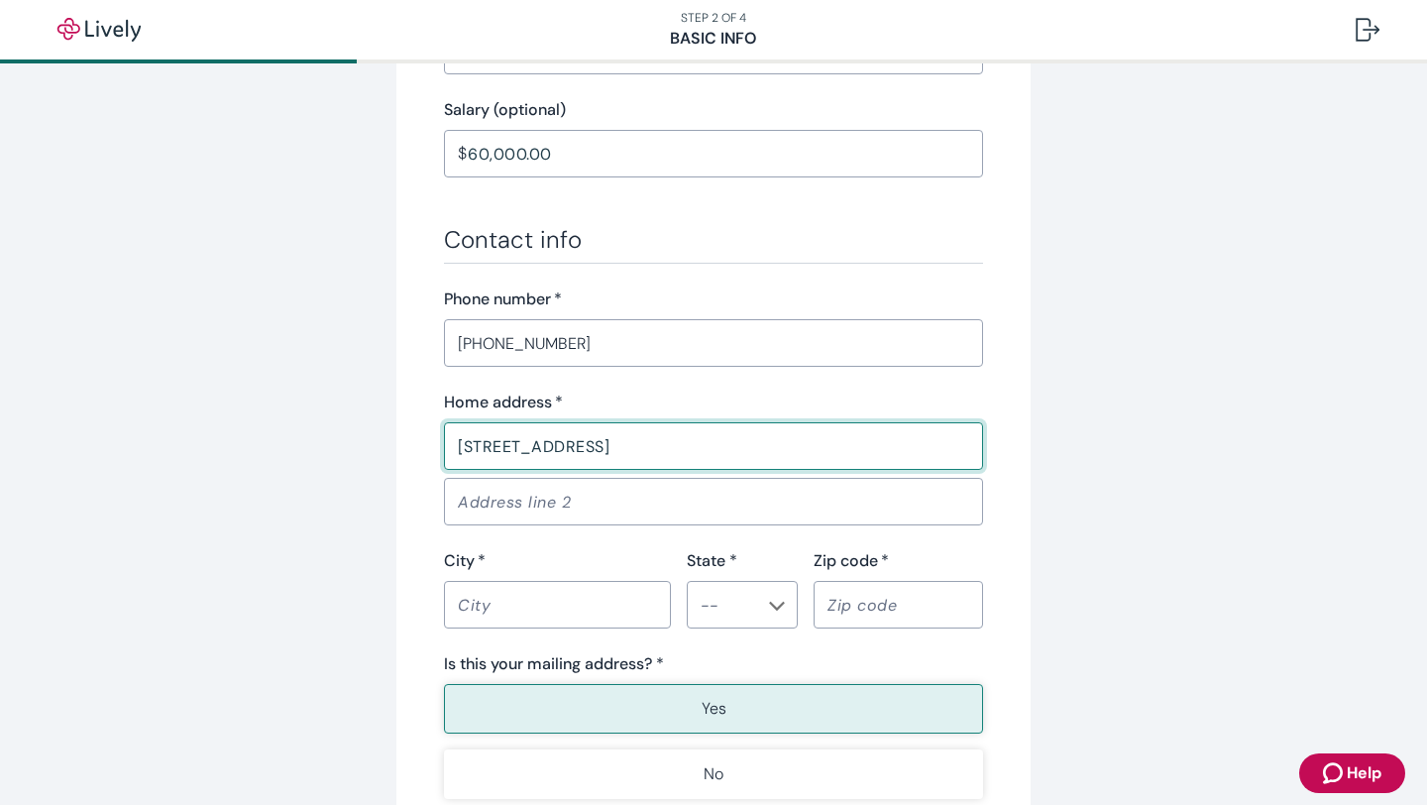
scroll to position [1012, 0]
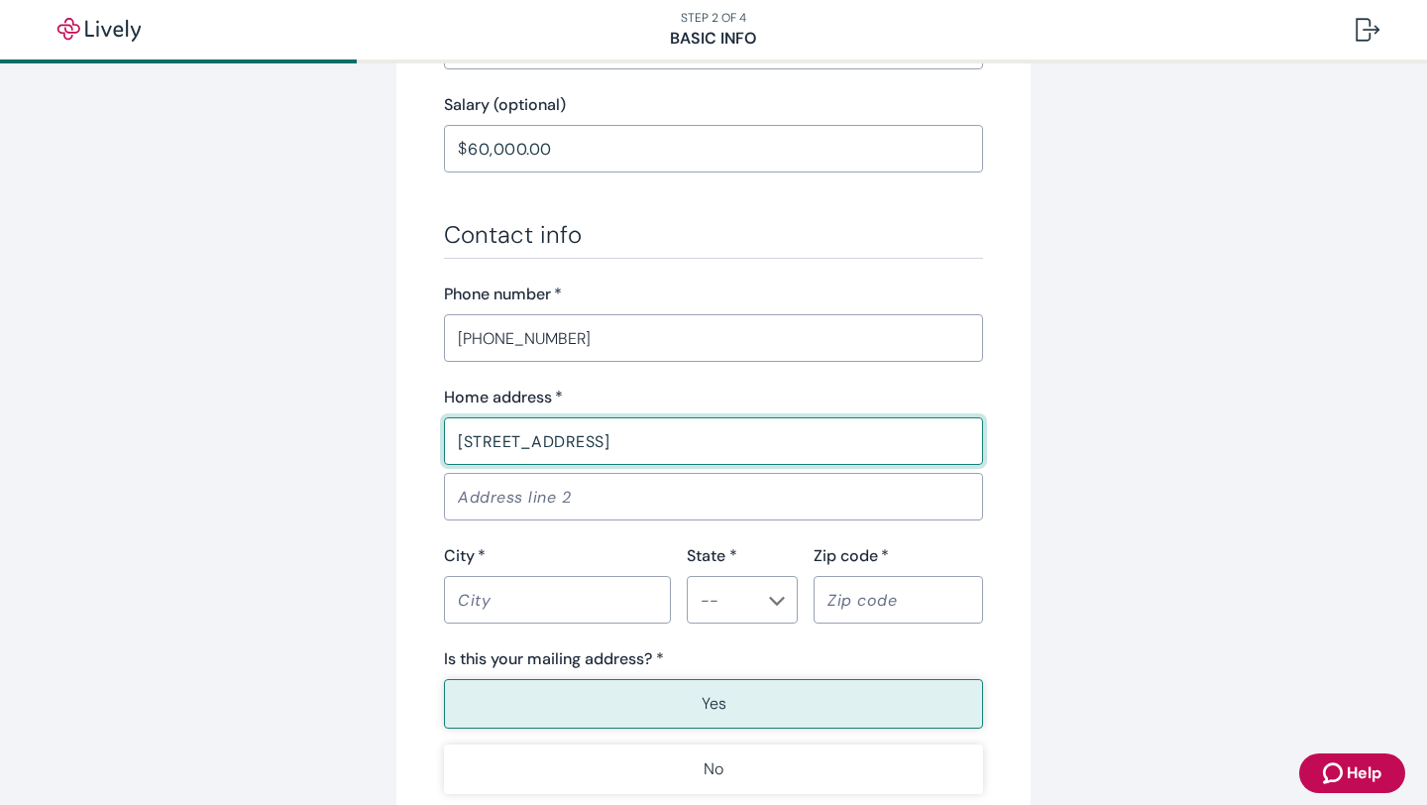
type input "1408 Allston Way"
click at [512, 614] on input "City   *" at bounding box center [557, 600] width 227 height 40
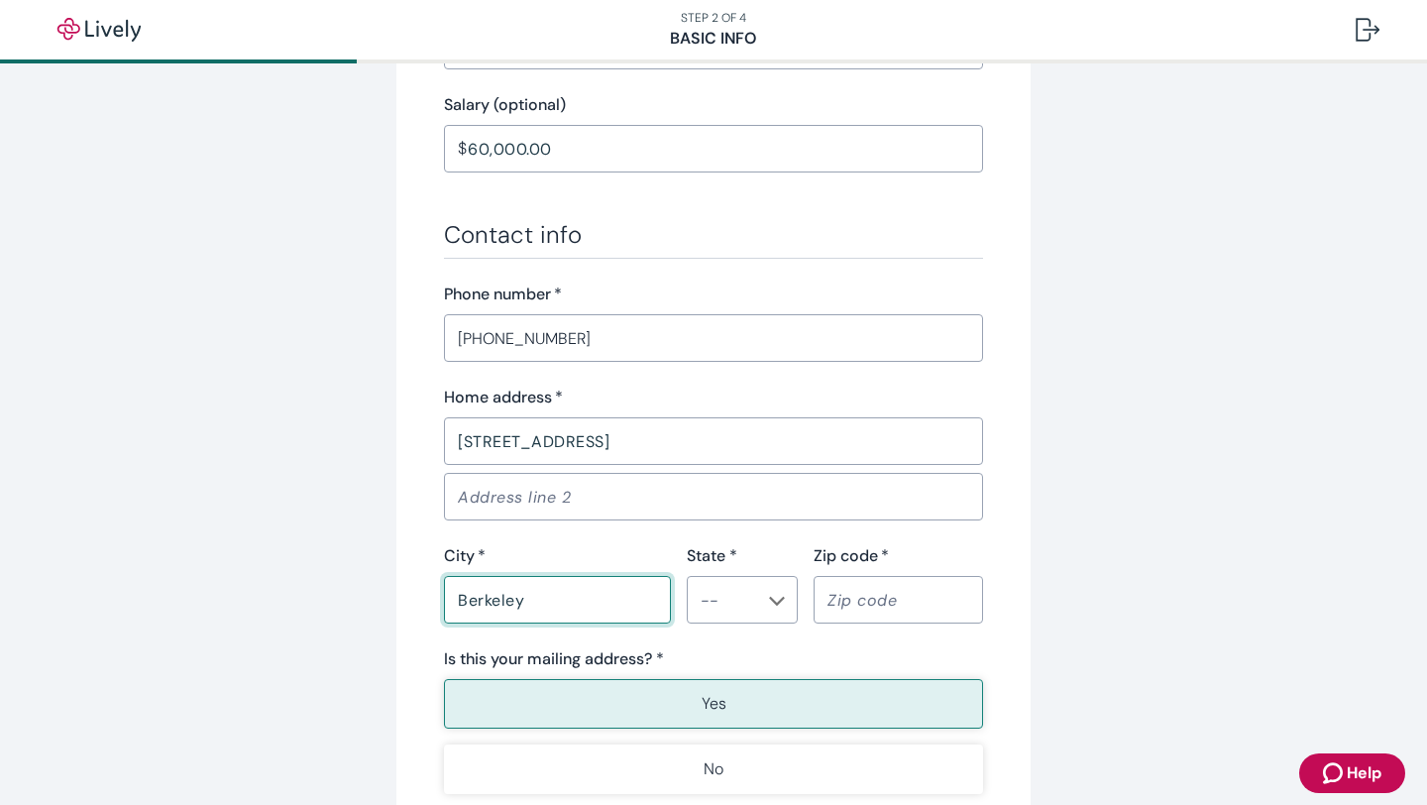
type input "Berkeley"
click at [751, 609] on input "State *" at bounding box center [726, 600] width 66 height 28
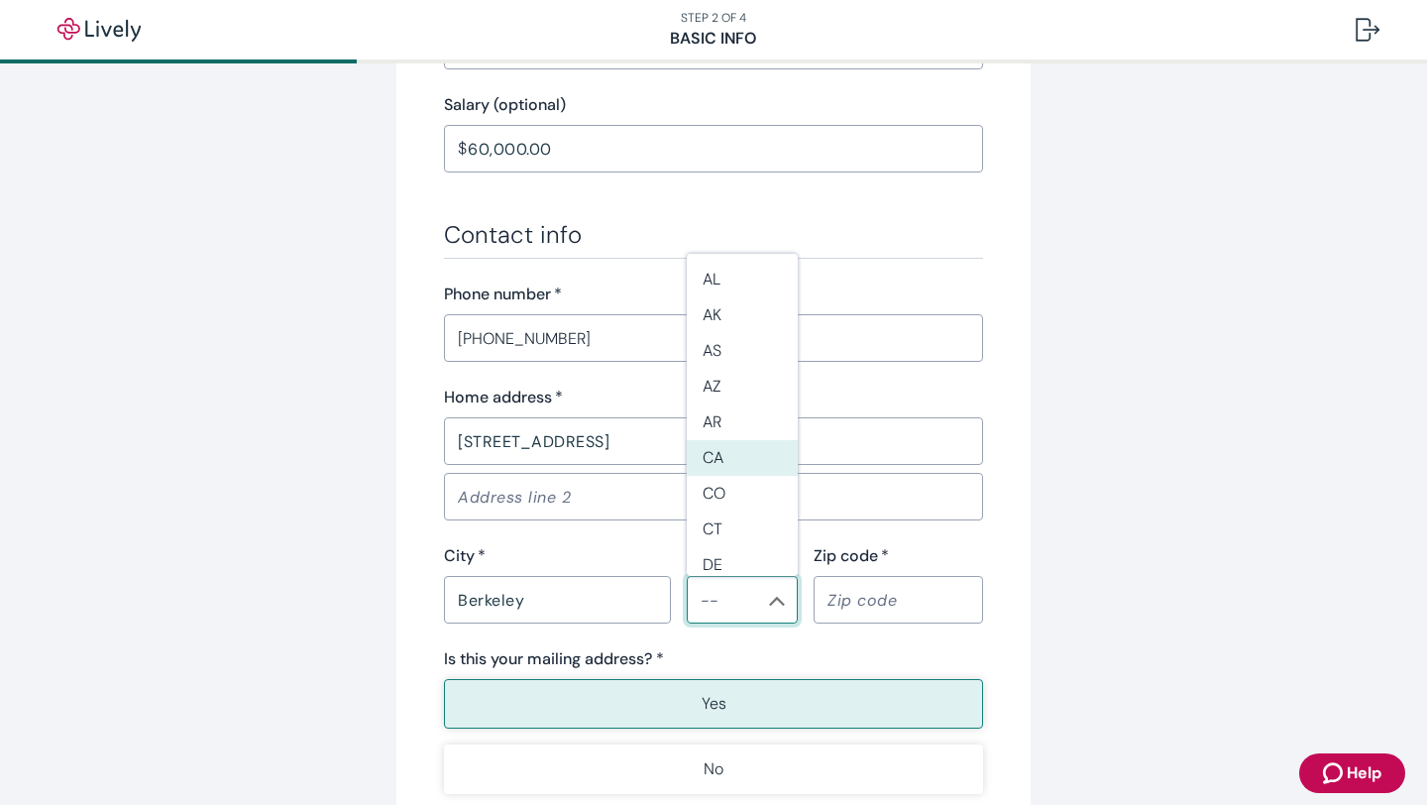
click at [742, 476] on li "CO" at bounding box center [742, 494] width 111 height 36
type input "CO"
click at [871, 604] on input "Zip code   *" at bounding box center [898, 600] width 169 height 40
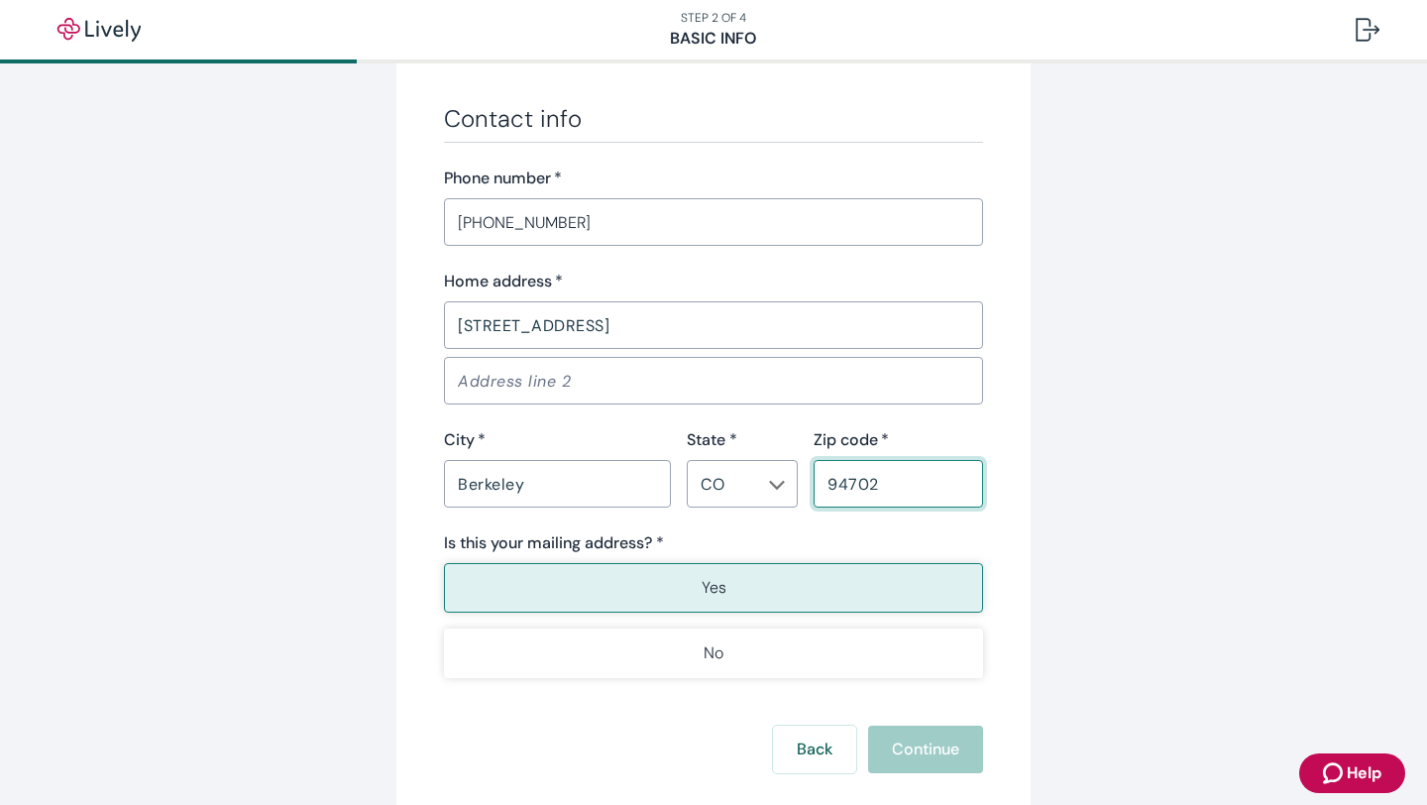
scroll to position [1247, 0]
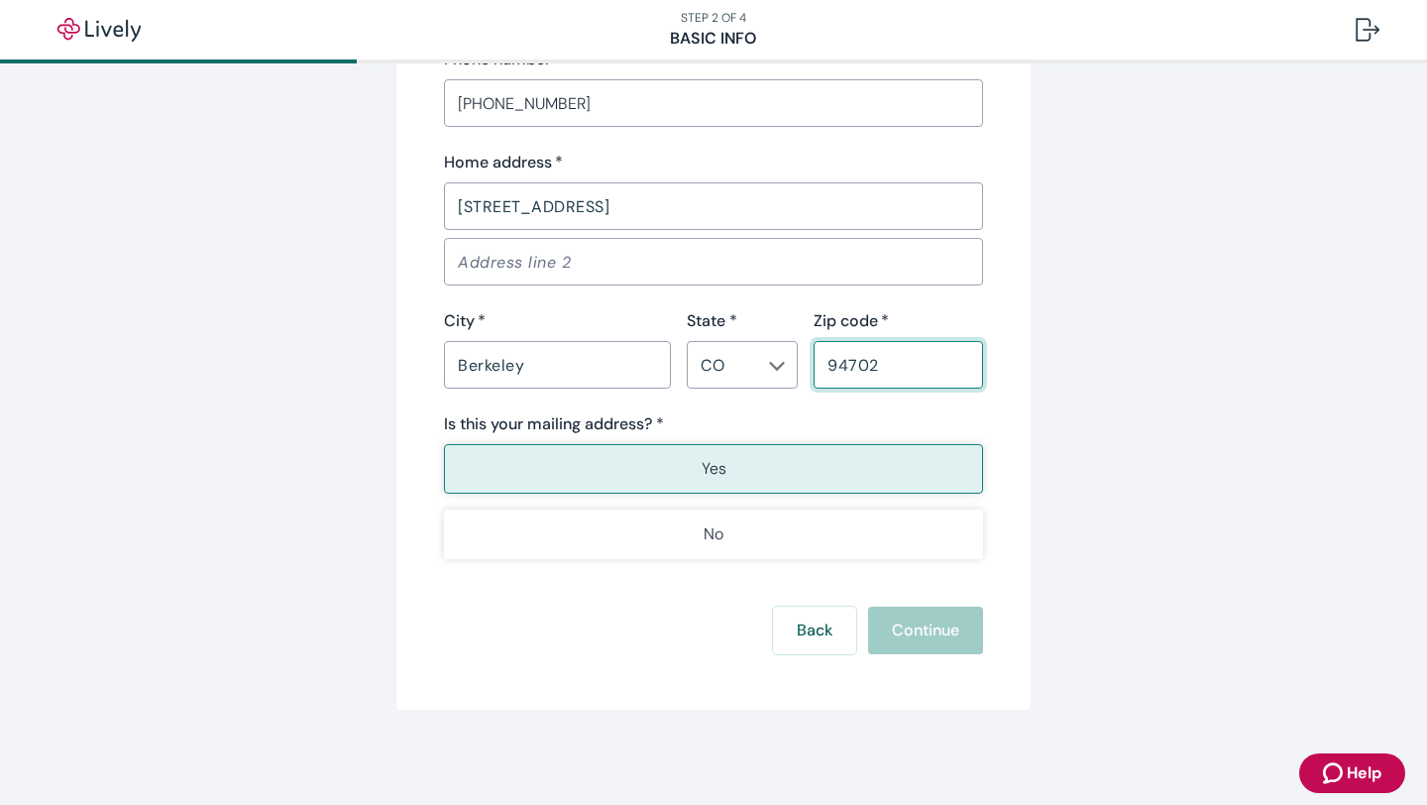
type input "94702"
click at [764, 467] on button "Yes" at bounding box center [713, 469] width 539 height 50
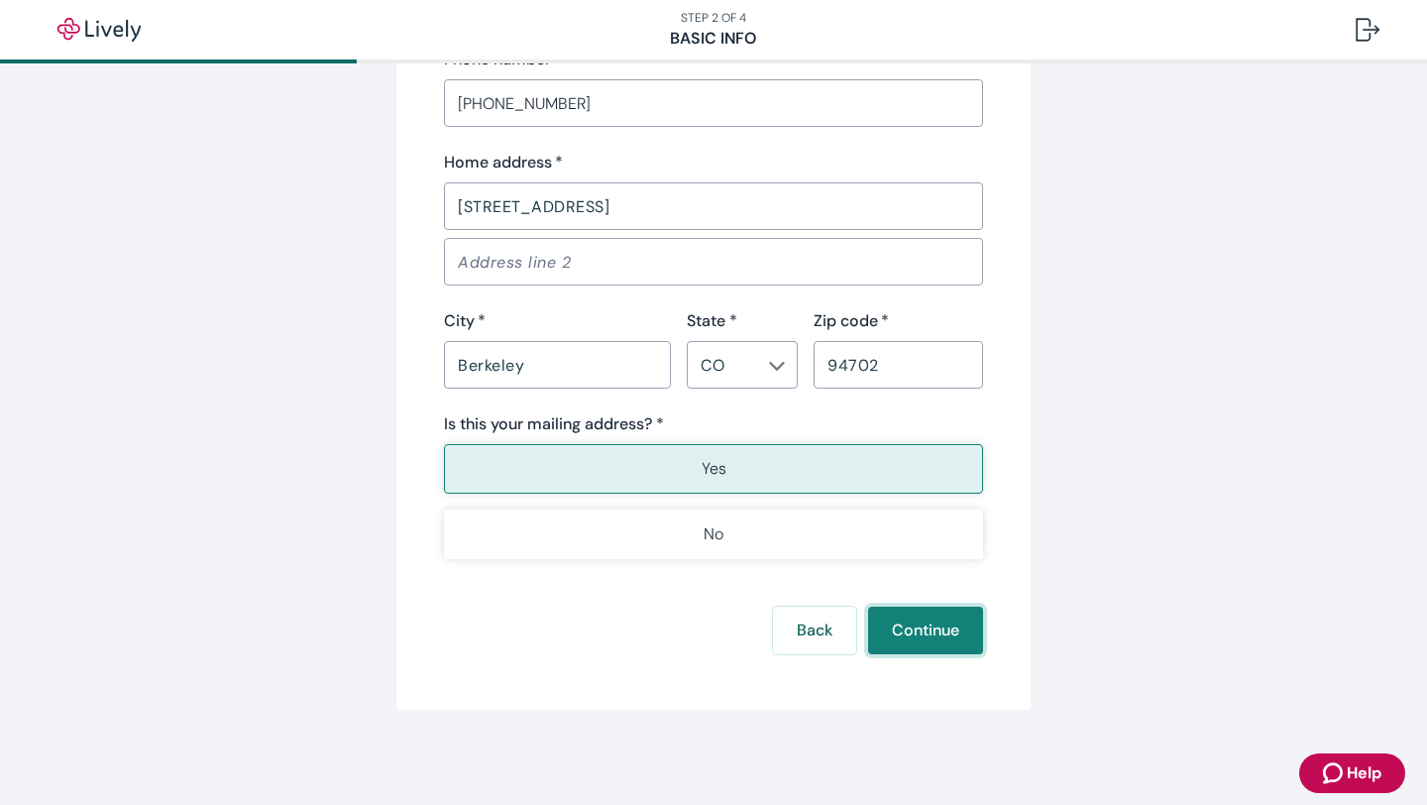
click at [930, 630] on button "Continue" at bounding box center [925, 630] width 115 height 48
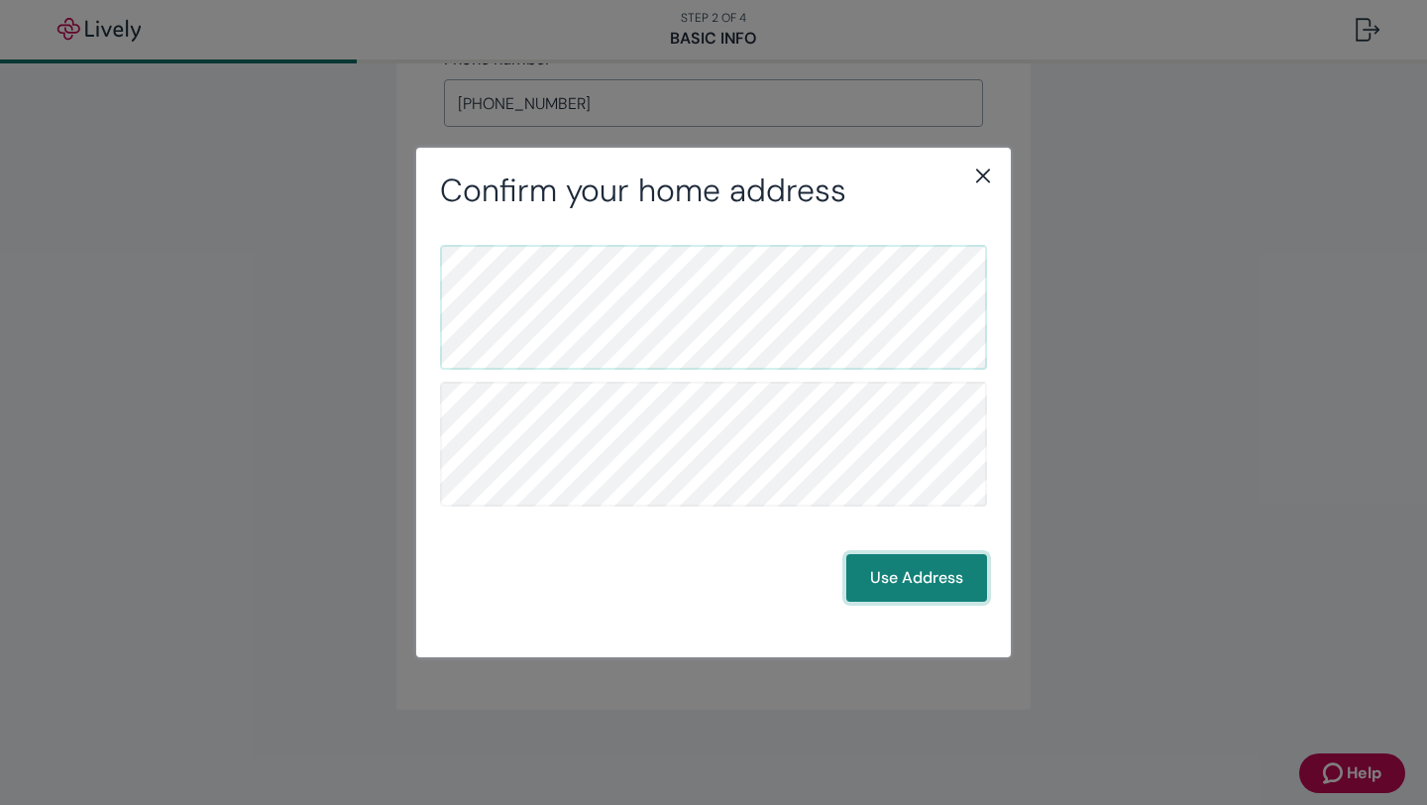
click at [934, 586] on button "Use Address" at bounding box center [916, 578] width 141 height 48
click at [899, 581] on button "Use Address" at bounding box center [916, 578] width 141 height 48
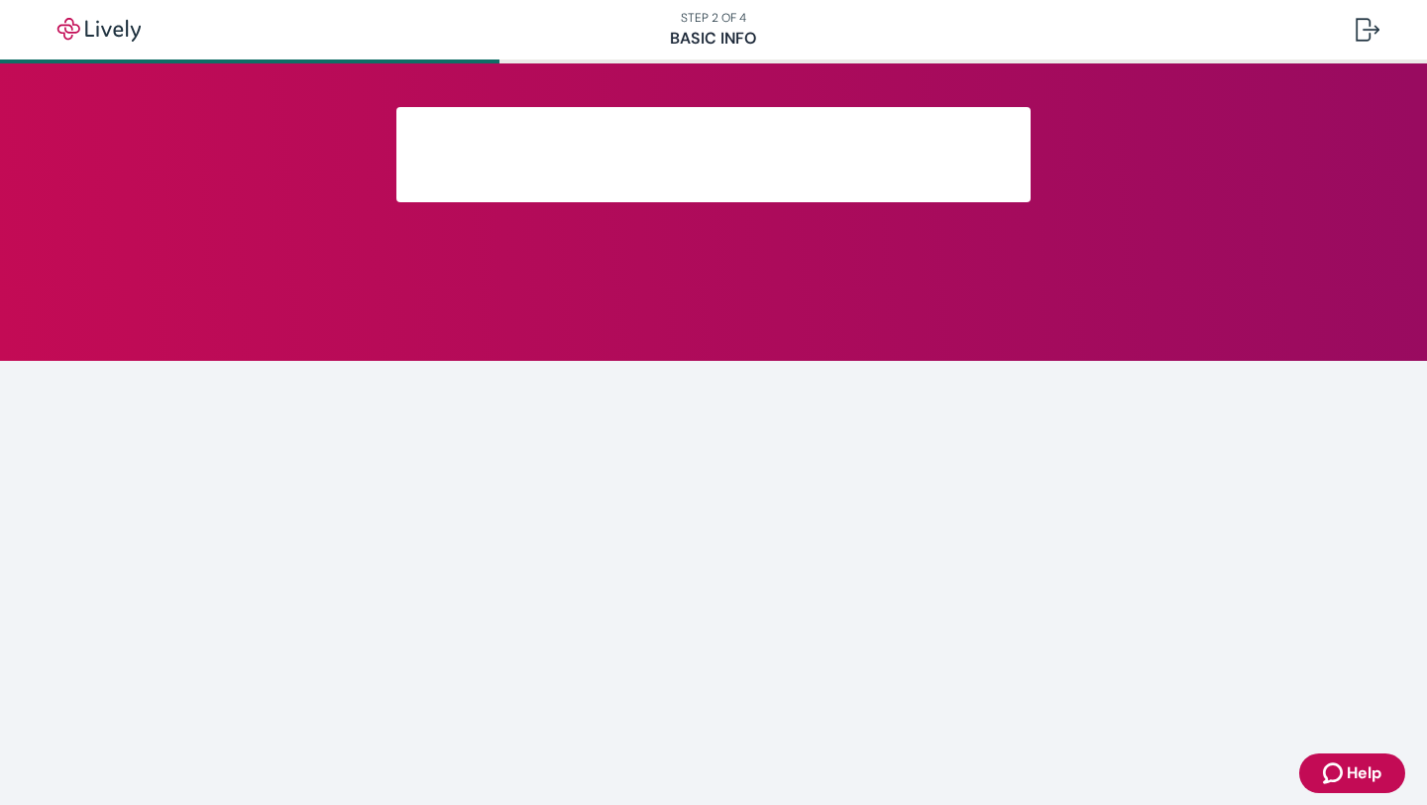
scroll to position [319, 0]
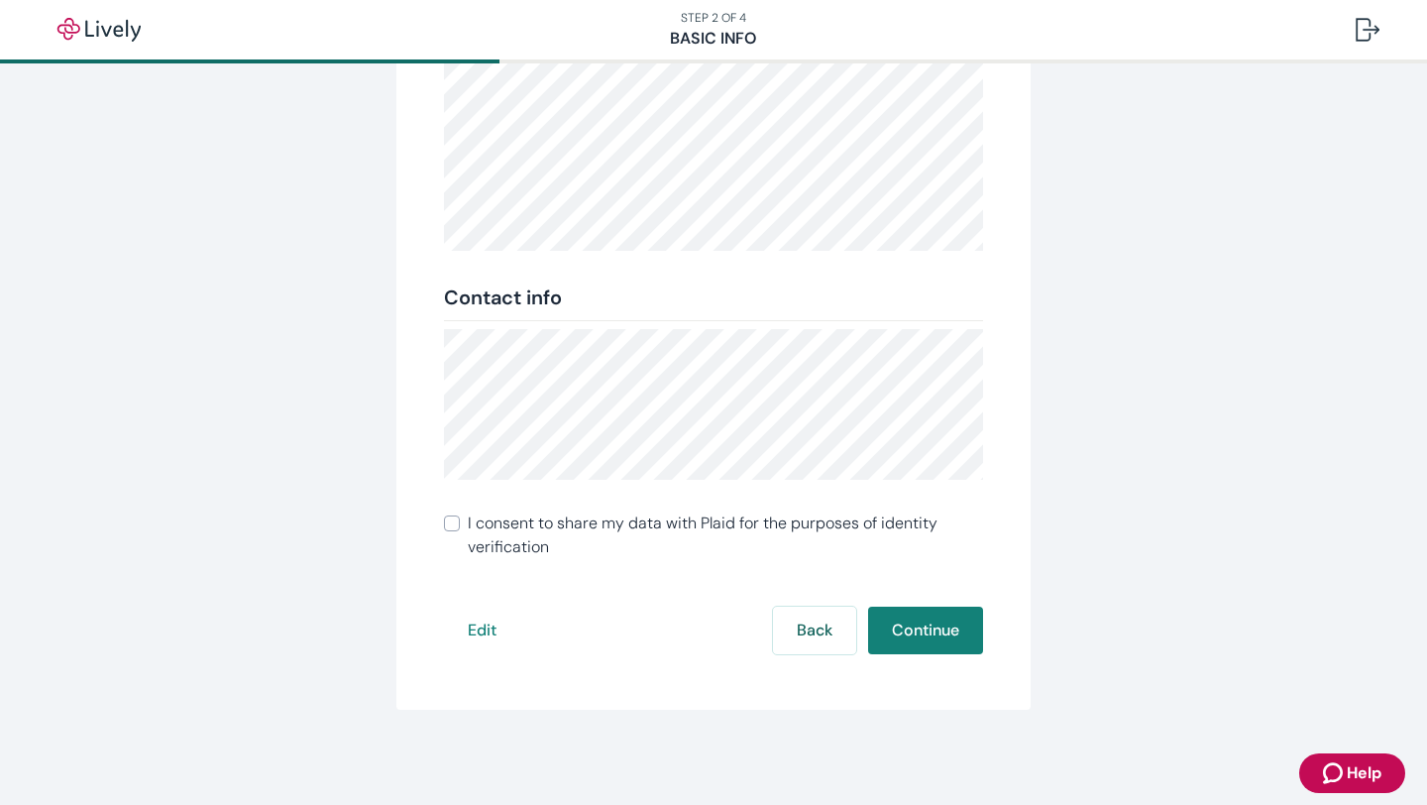
click at [451, 519] on input "I consent to share my data with Plaid for the purposes of identity verification" at bounding box center [452, 523] width 16 height 16
checkbox input "true"
click at [921, 637] on button "Continue" at bounding box center [925, 630] width 115 height 48
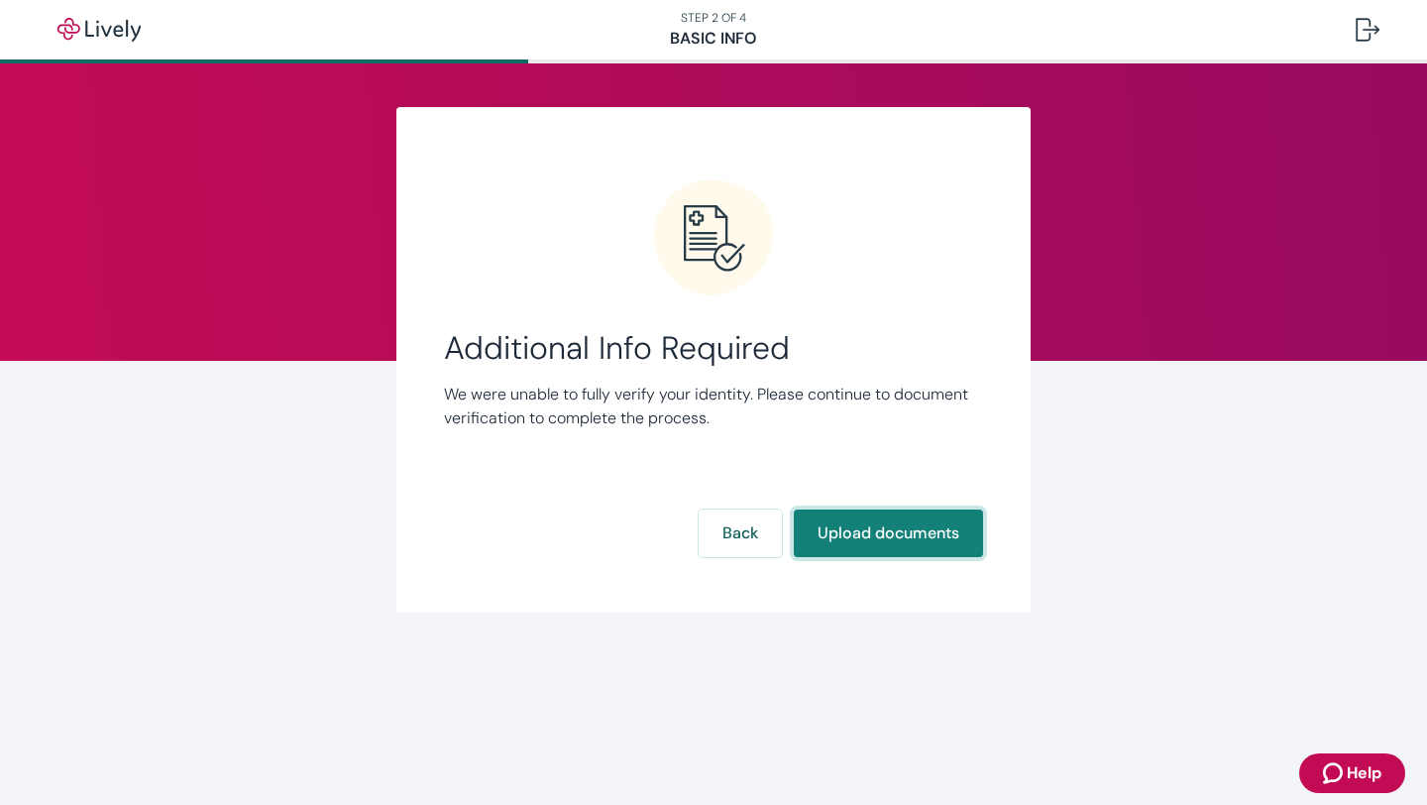
click at [863, 532] on button "Upload documents" at bounding box center [888, 533] width 189 height 48
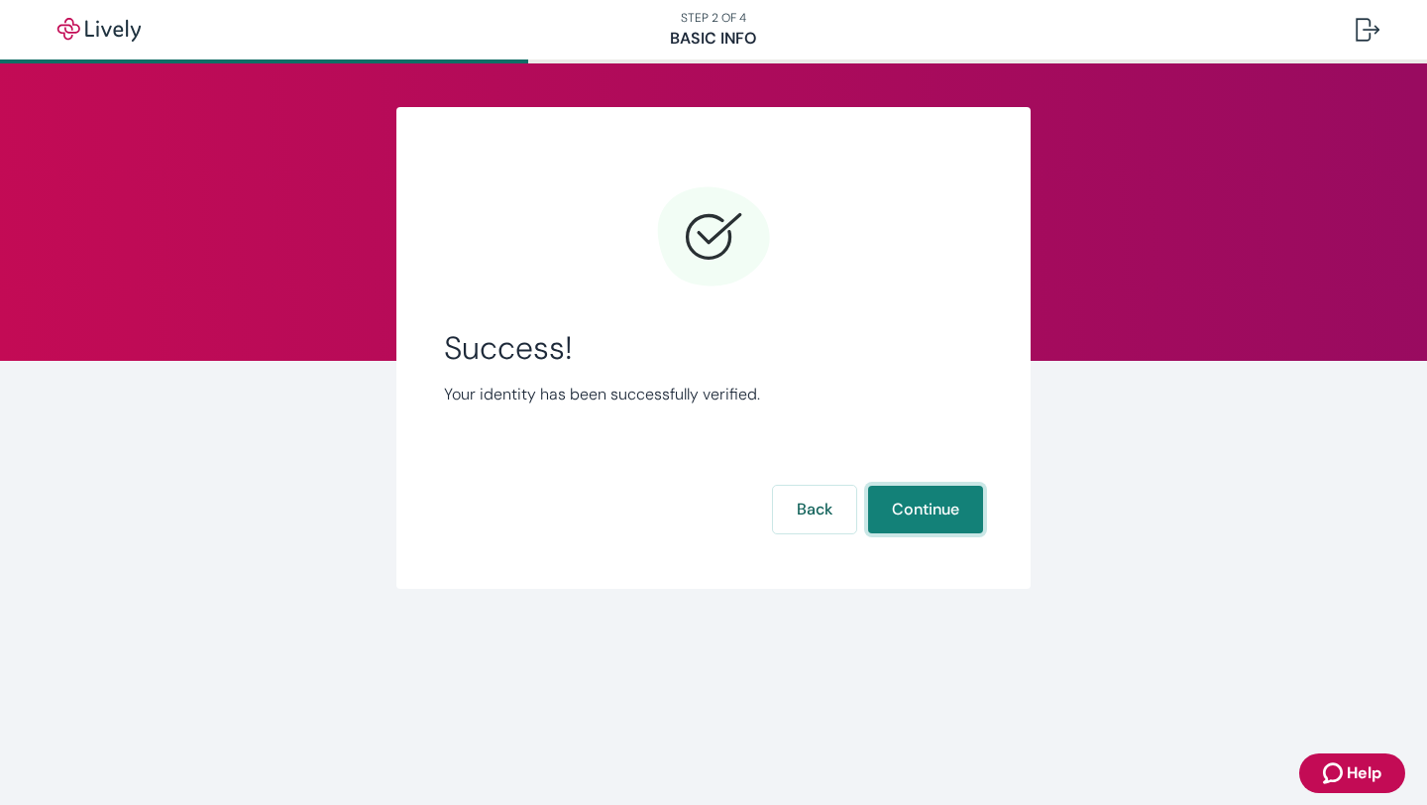
click at [925, 508] on button "Continue" at bounding box center [925, 510] width 115 height 48
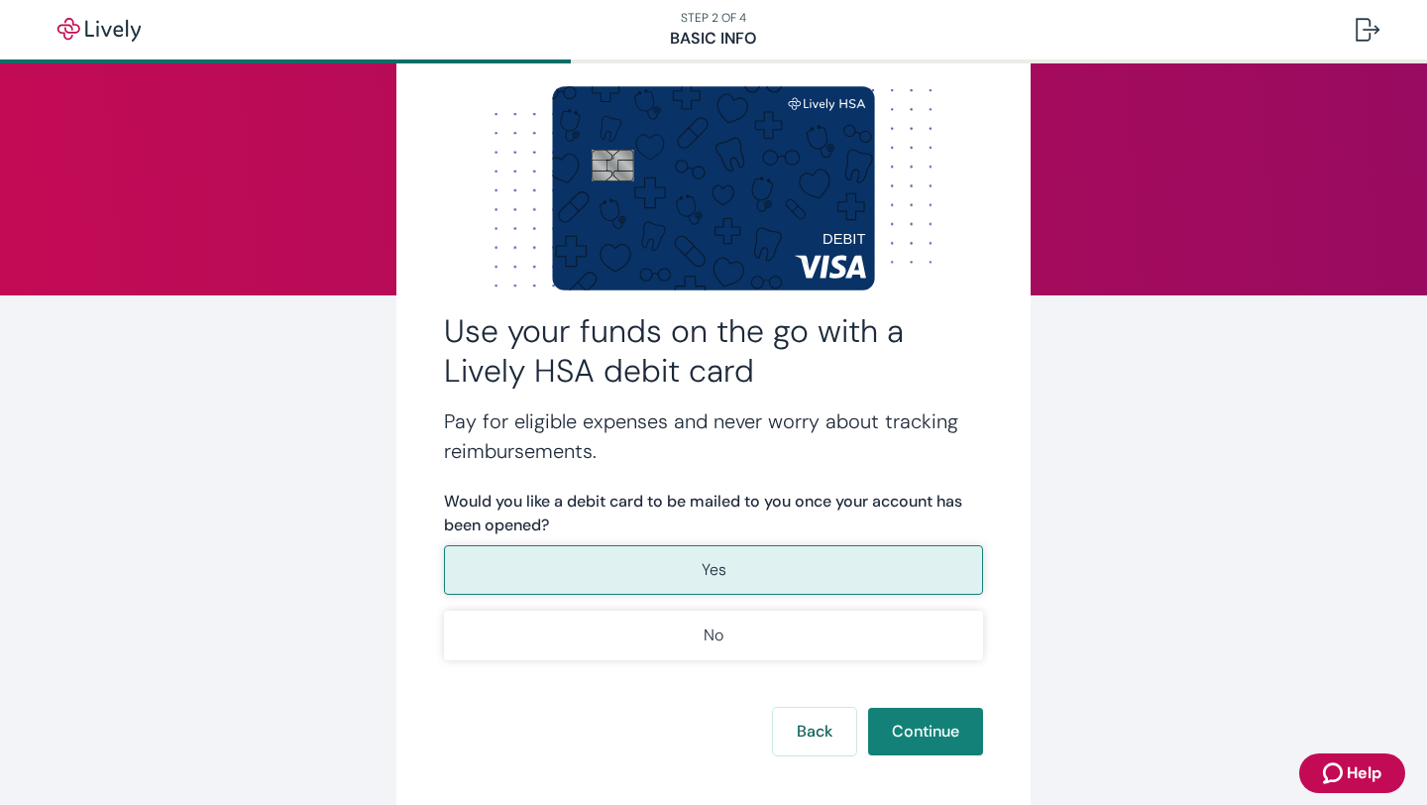
scroll to position [53, 0]
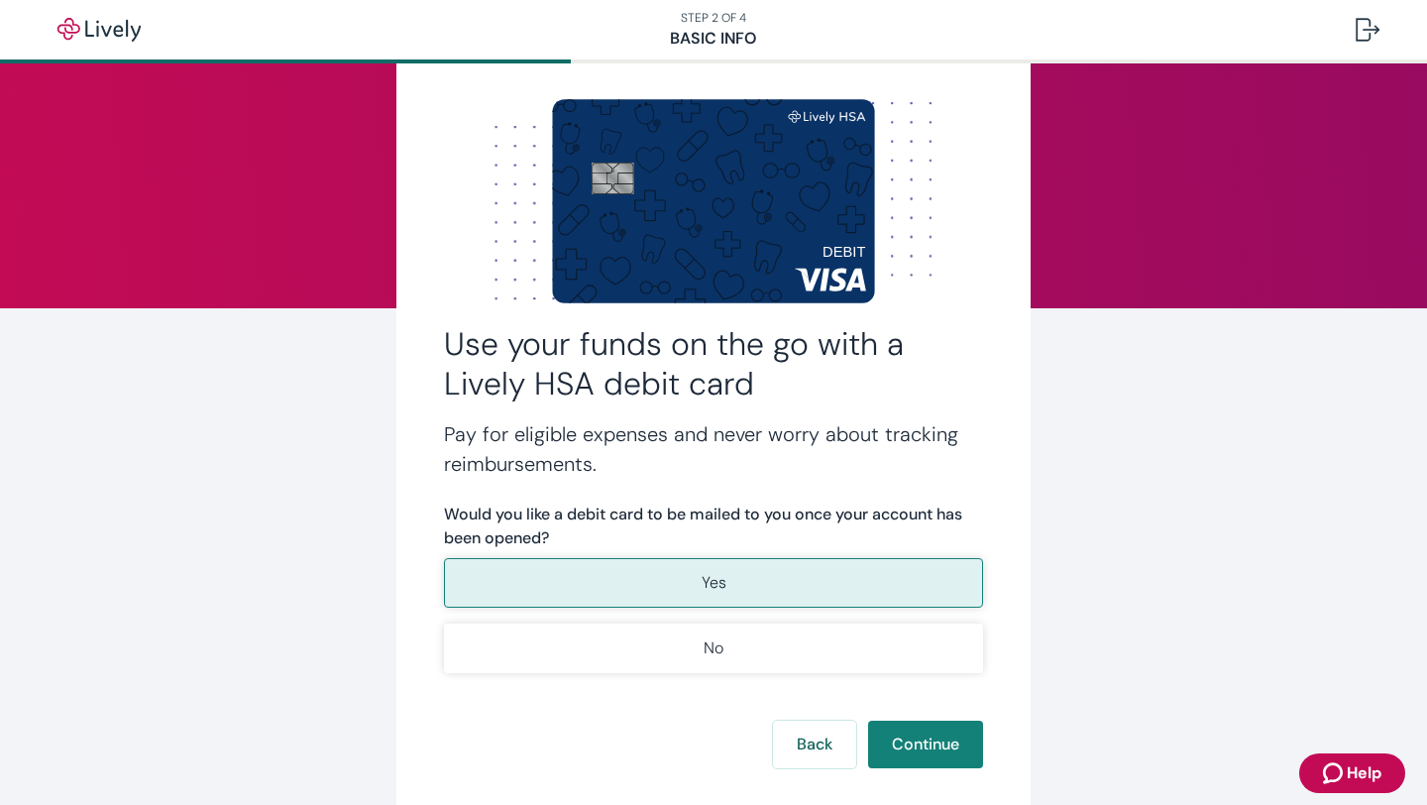
click at [731, 584] on button "Yes" at bounding box center [713, 583] width 539 height 50
click at [922, 753] on button "Continue" at bounding box center [925, 744] width 115 height 48
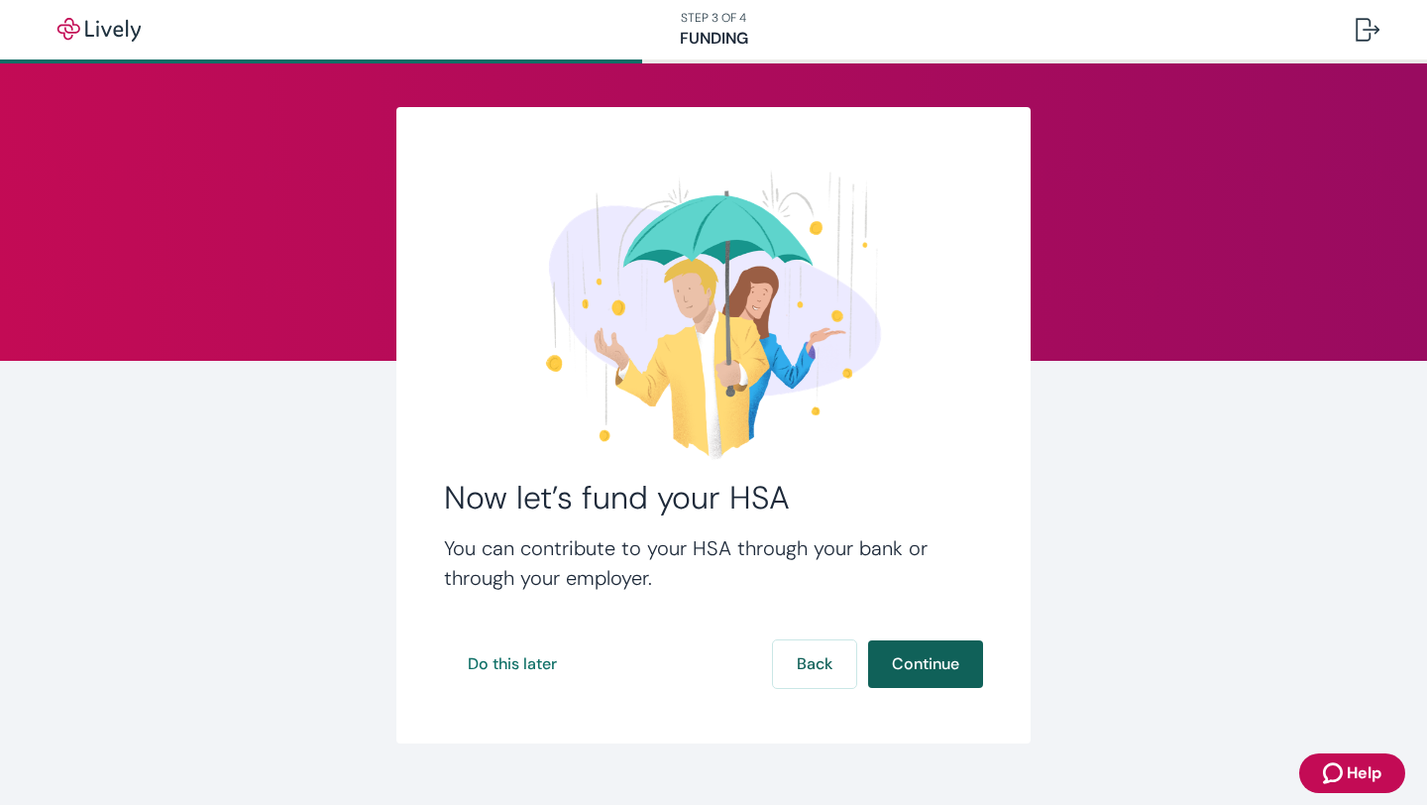
click at [928, 667] on button "Continue" at bounding box center [925, 664] width 115 height 48
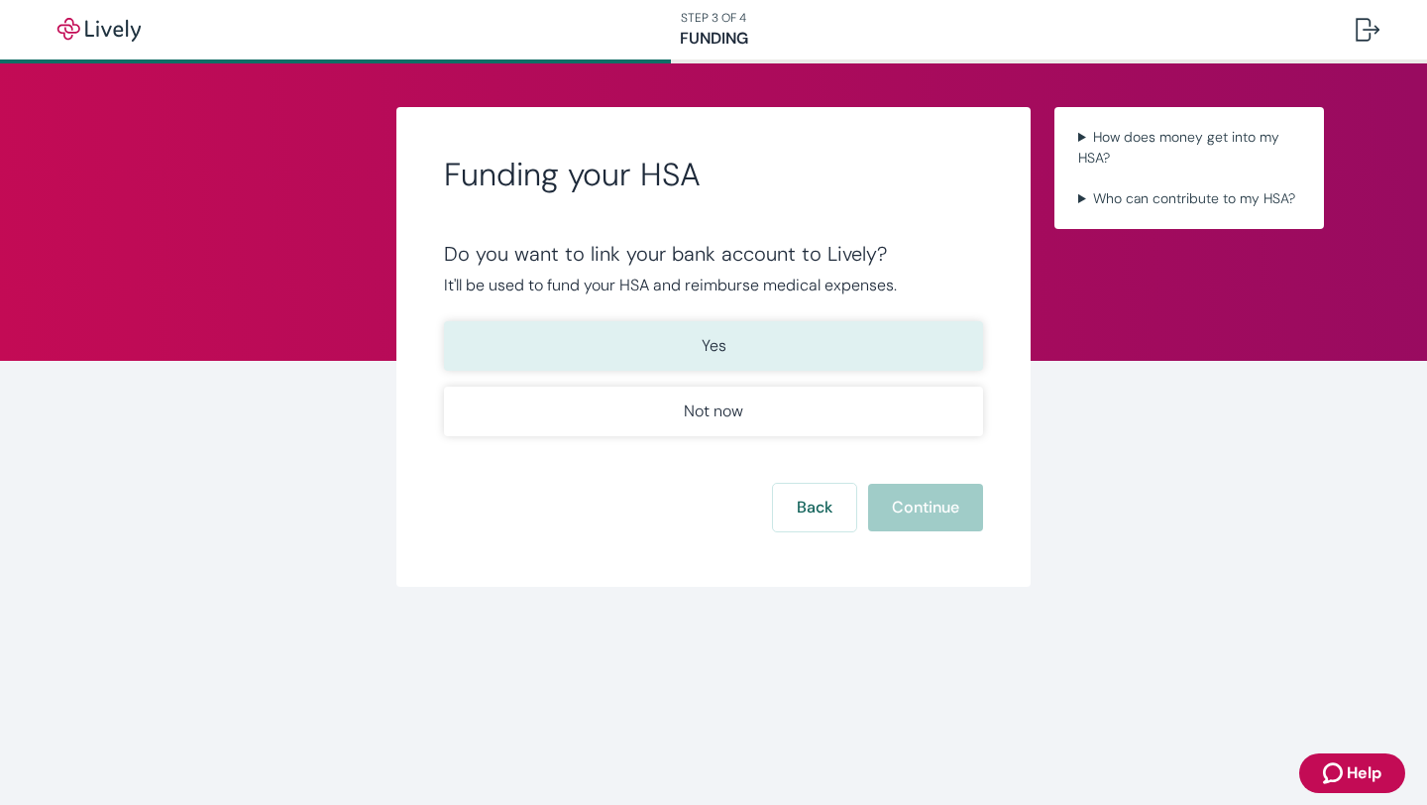
click at [773, 357] on button "Yes" at bounding box center [713, 346] width 539 height 50
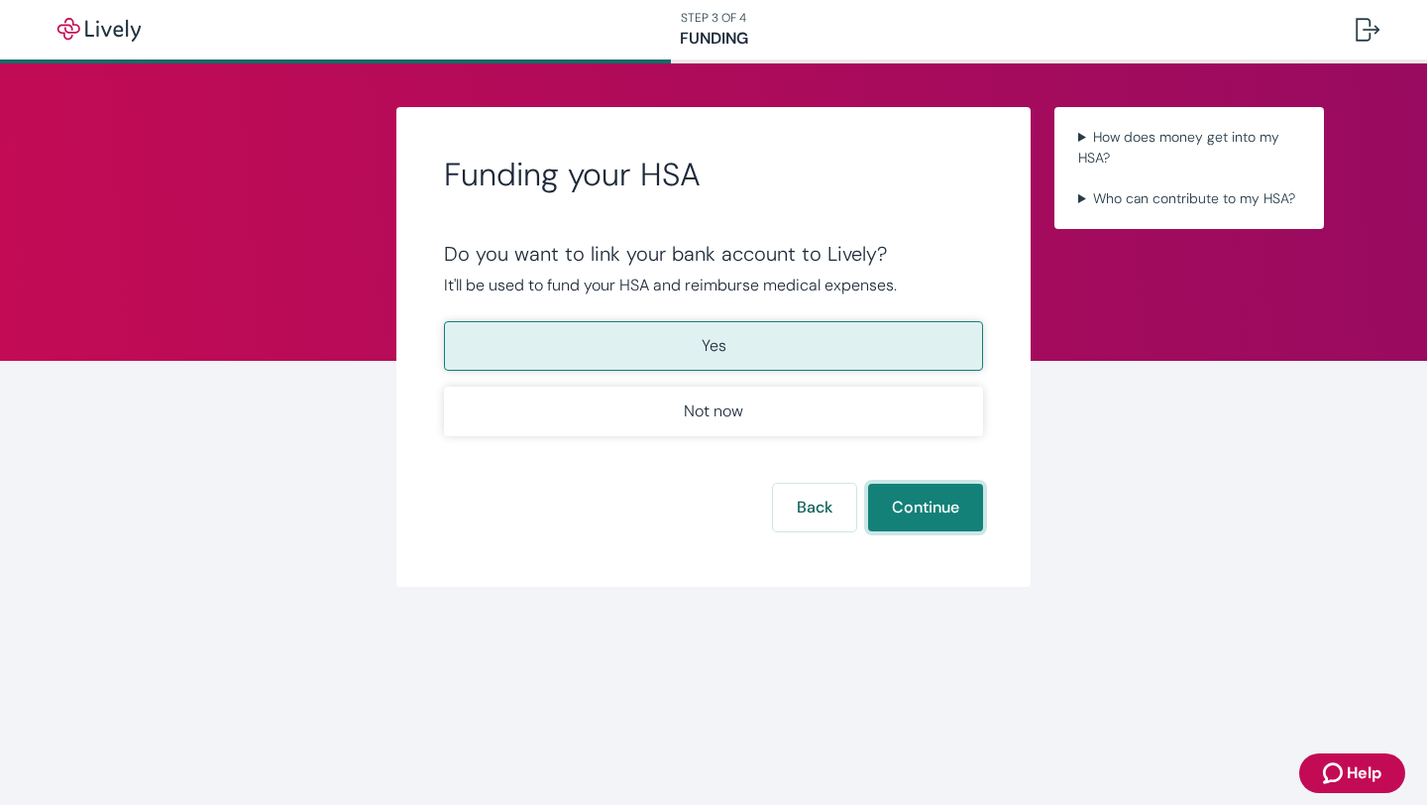
click at [907, 509] on button "Continue" at bounding box center [925, 508] width 115 height 48
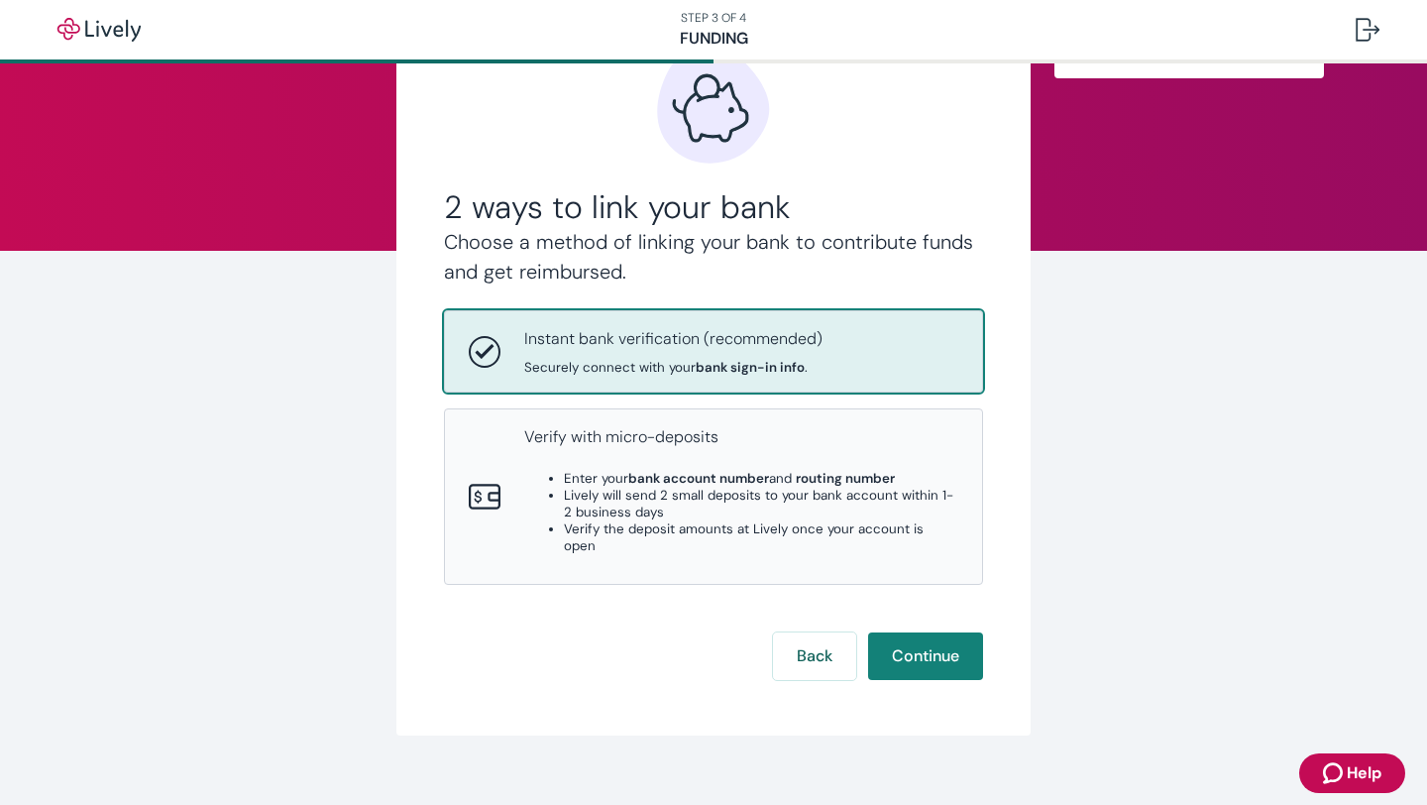
scroll to position [118, 0]
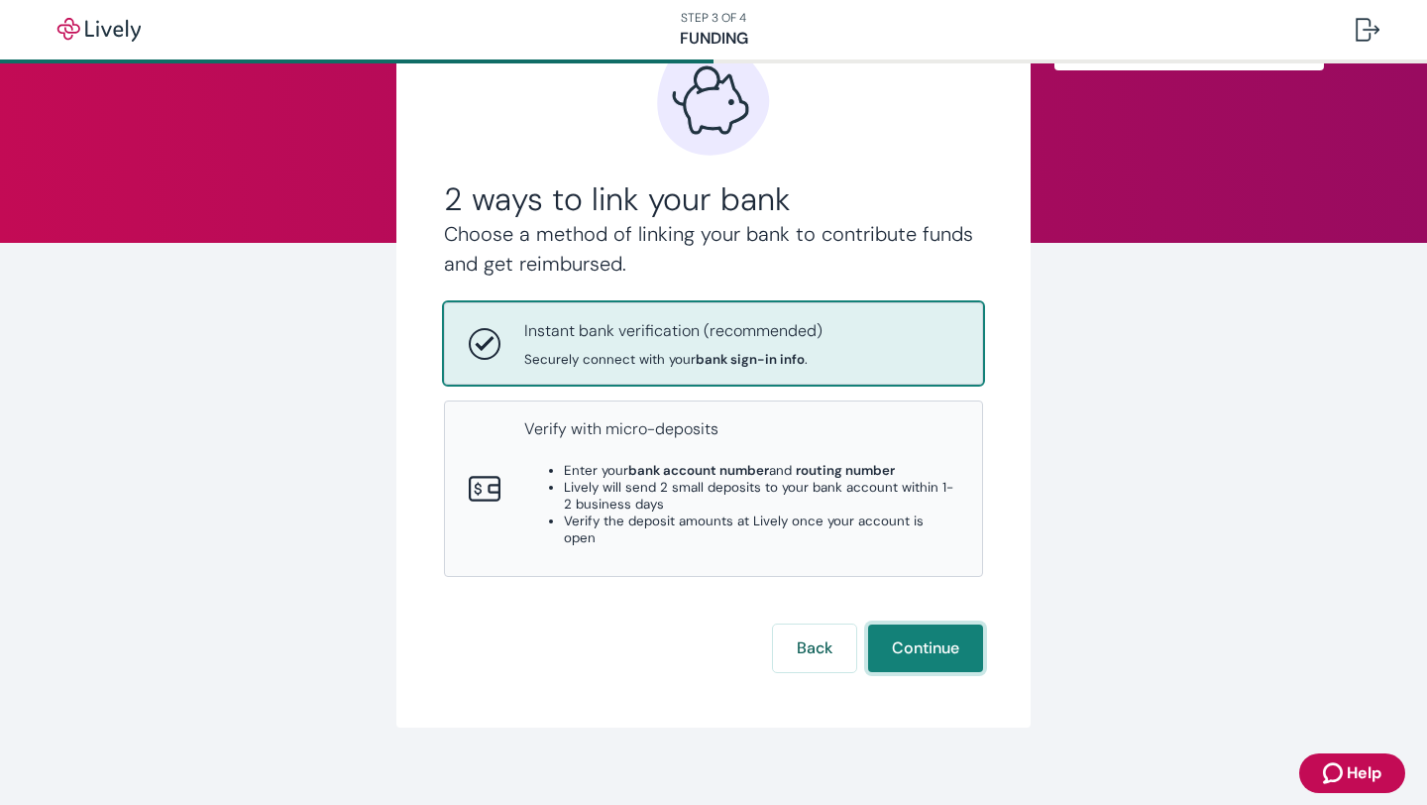
click at [935, 629] on button "Continue" at bounding box center [925, 648] width 115 height 48
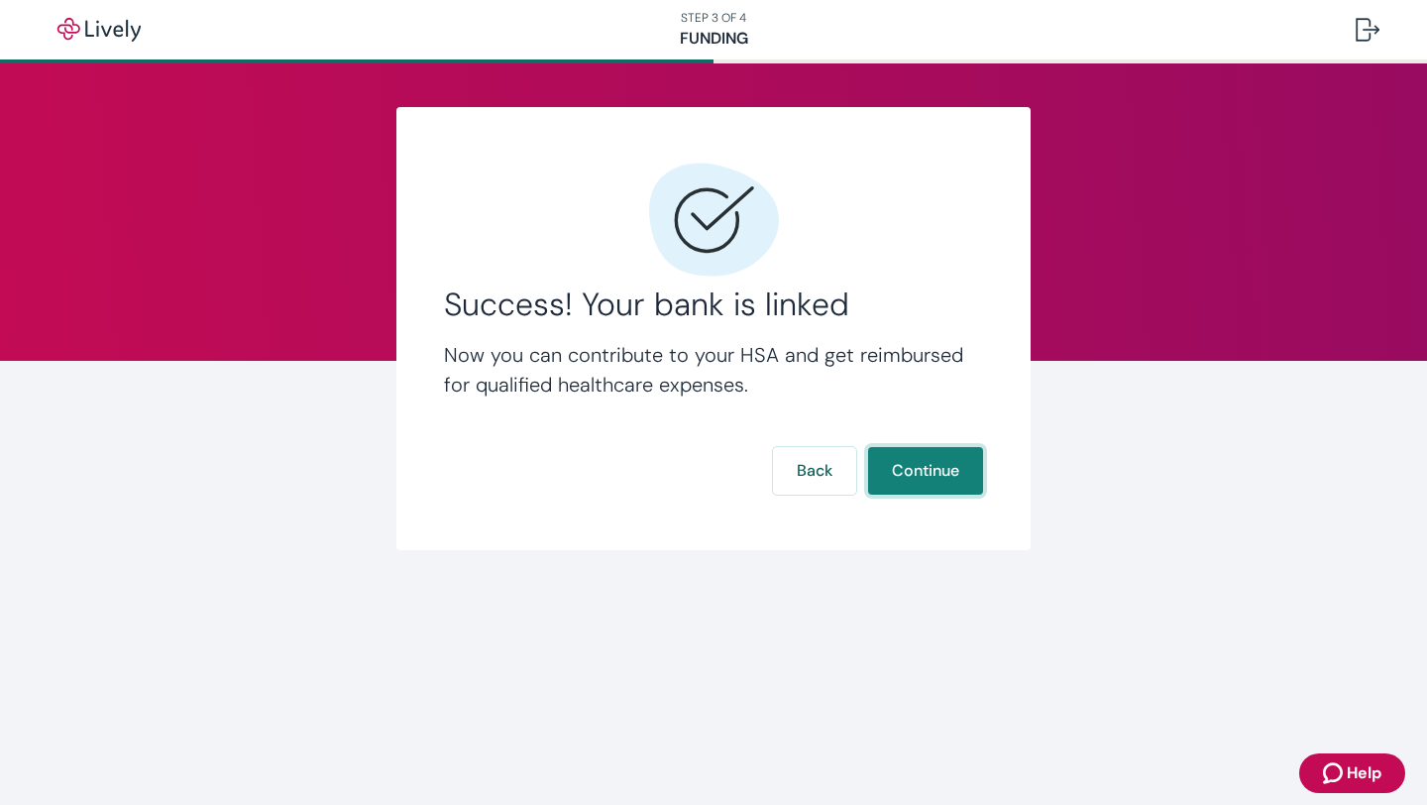
scroll to position [0, 0]
click at [929, 478] on button "Continue" at bounding box center [925, 471] width 115 height 48
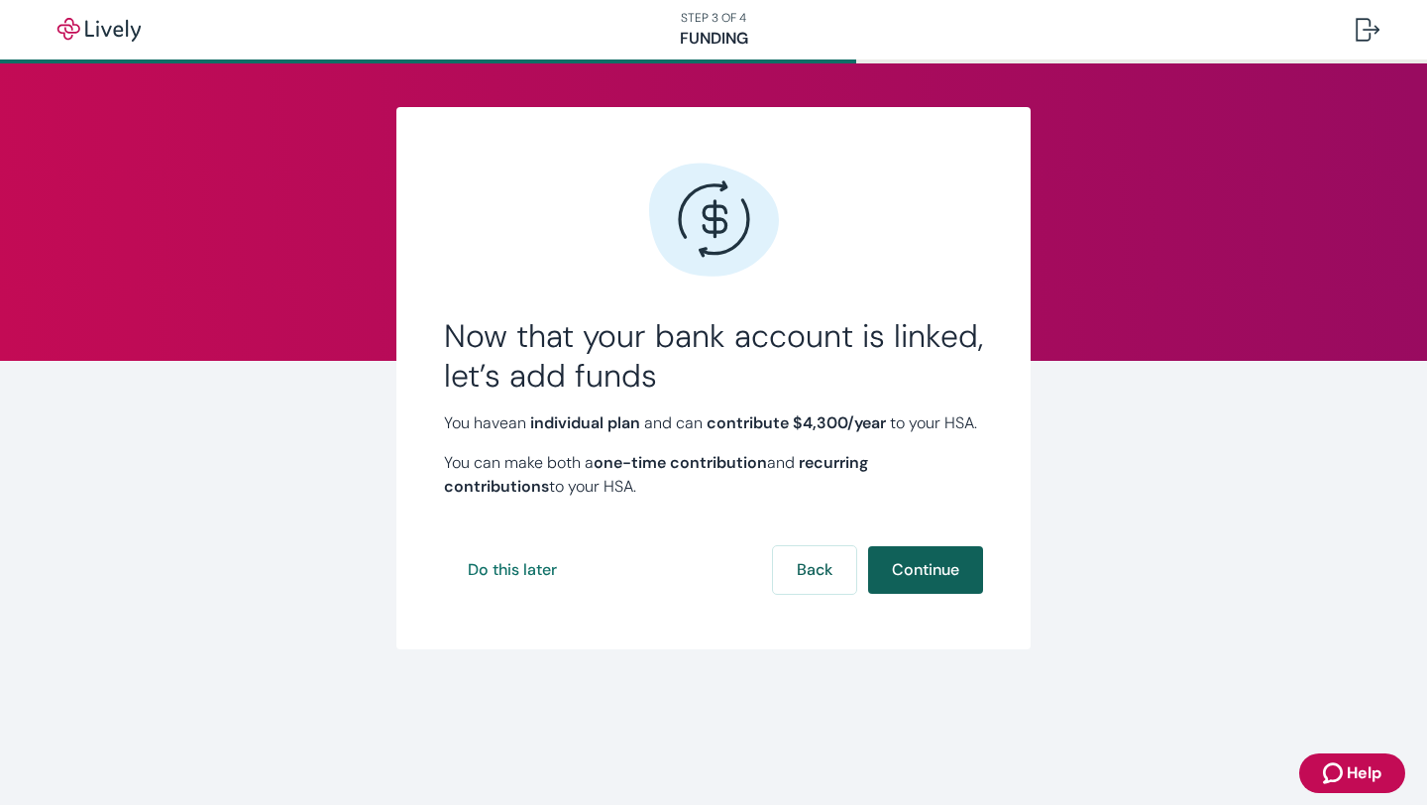
click at [934, 594] on button "Continue" at bounding box center [925, 570] width 115 height 48
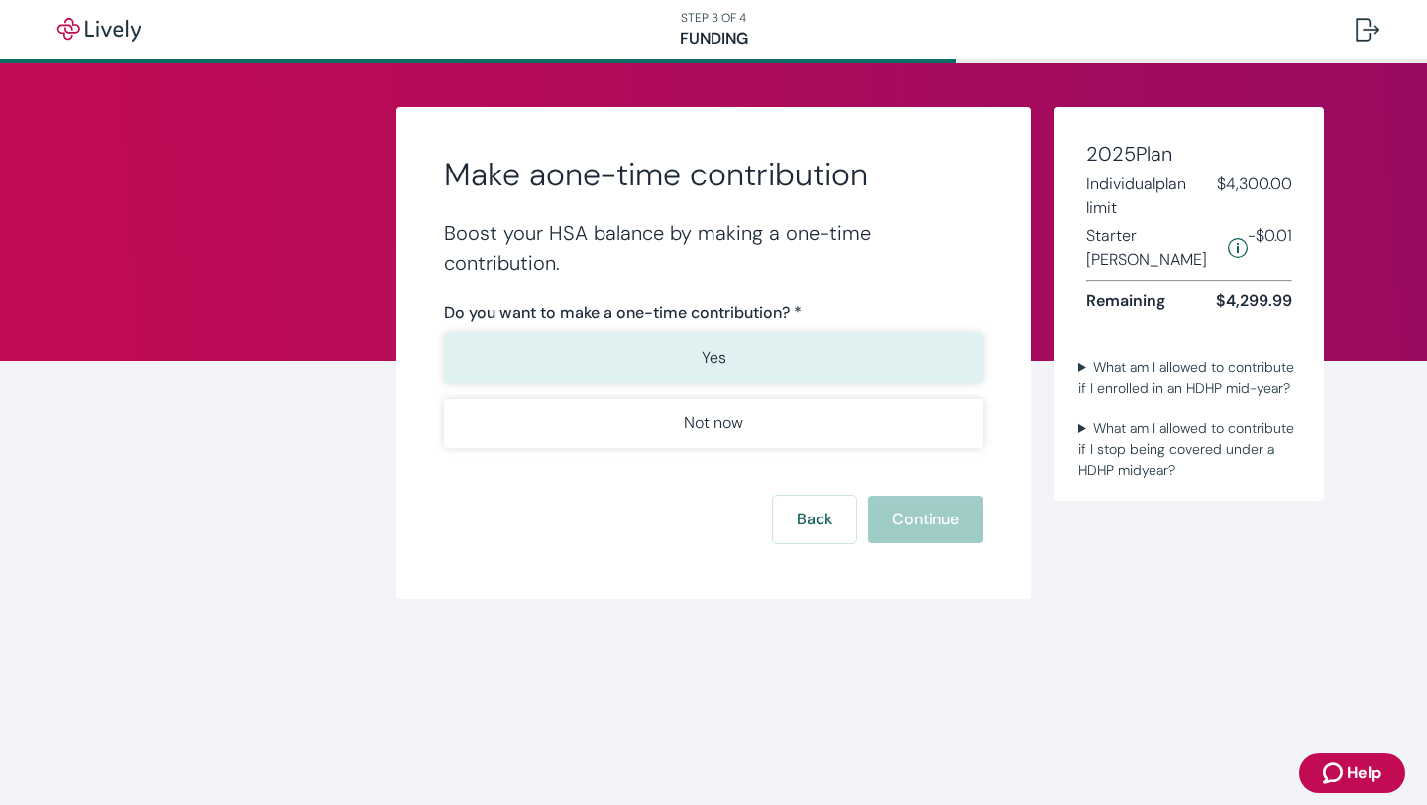
click at [742, 365] on button "Yes" at bounding box center [713, 358] width 539 height 50
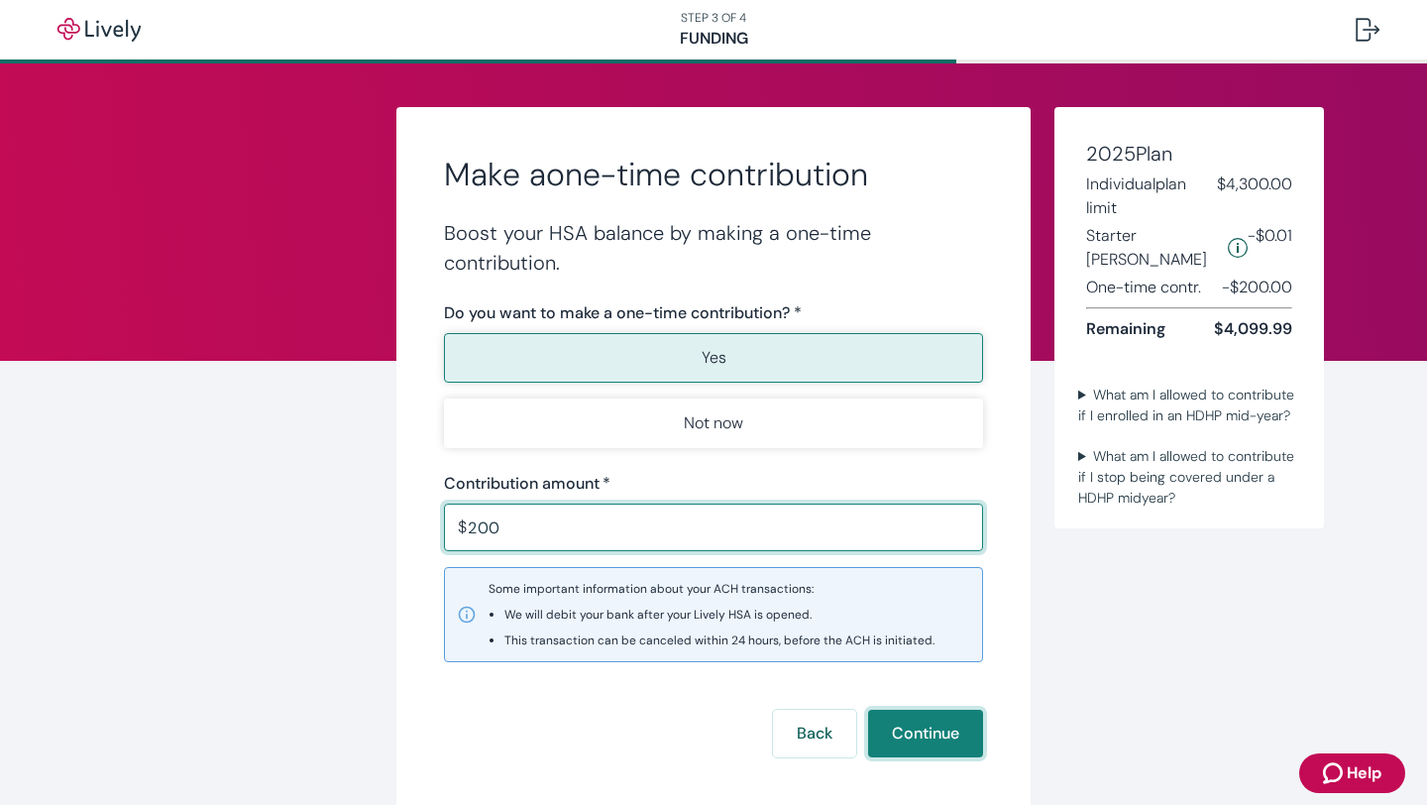
type input "200.00"
click at [923, 734] on button "Continue" at bounding box center [925, 733] width 115 height 48
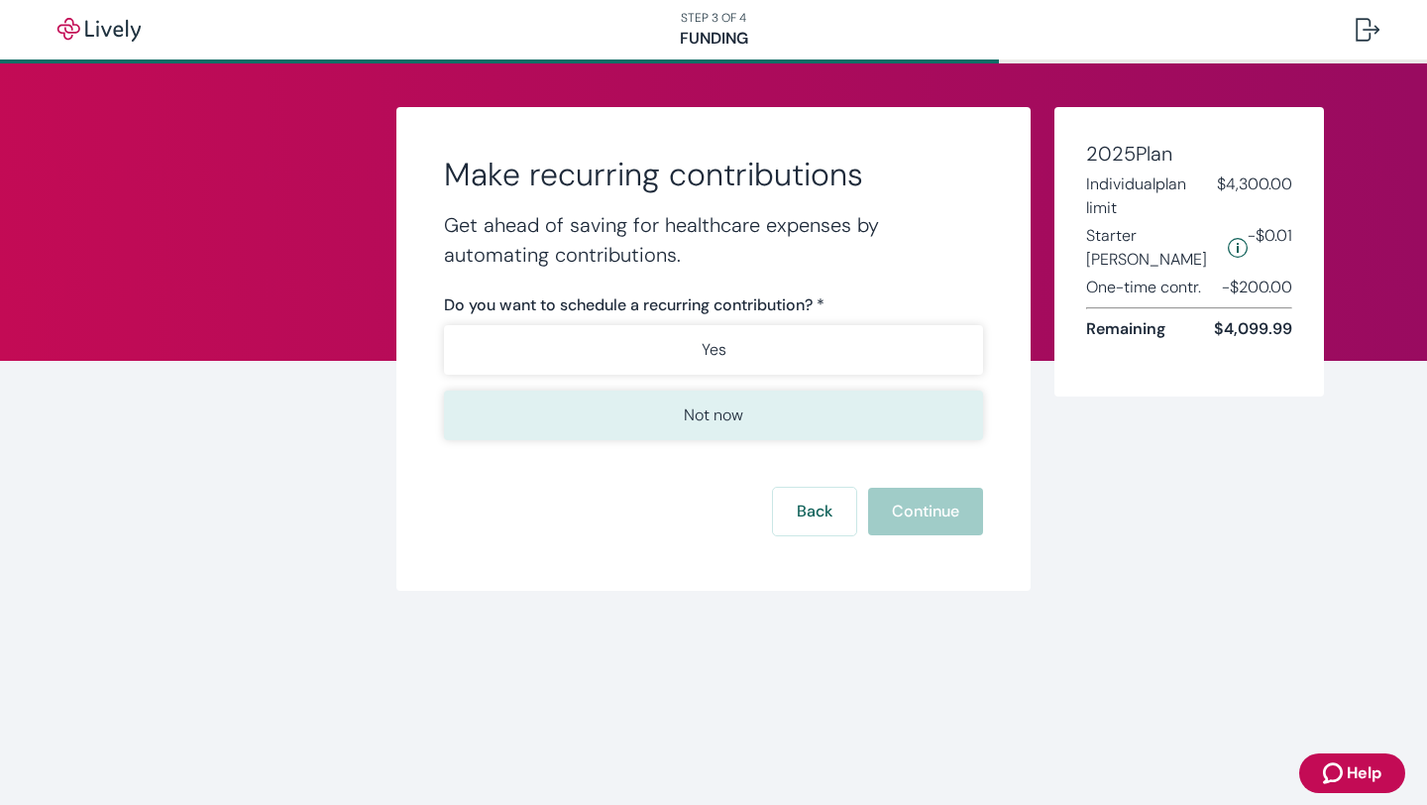
click at [733, 417] on p "Not now" at bounding box center [713, 415] width 59 height 24
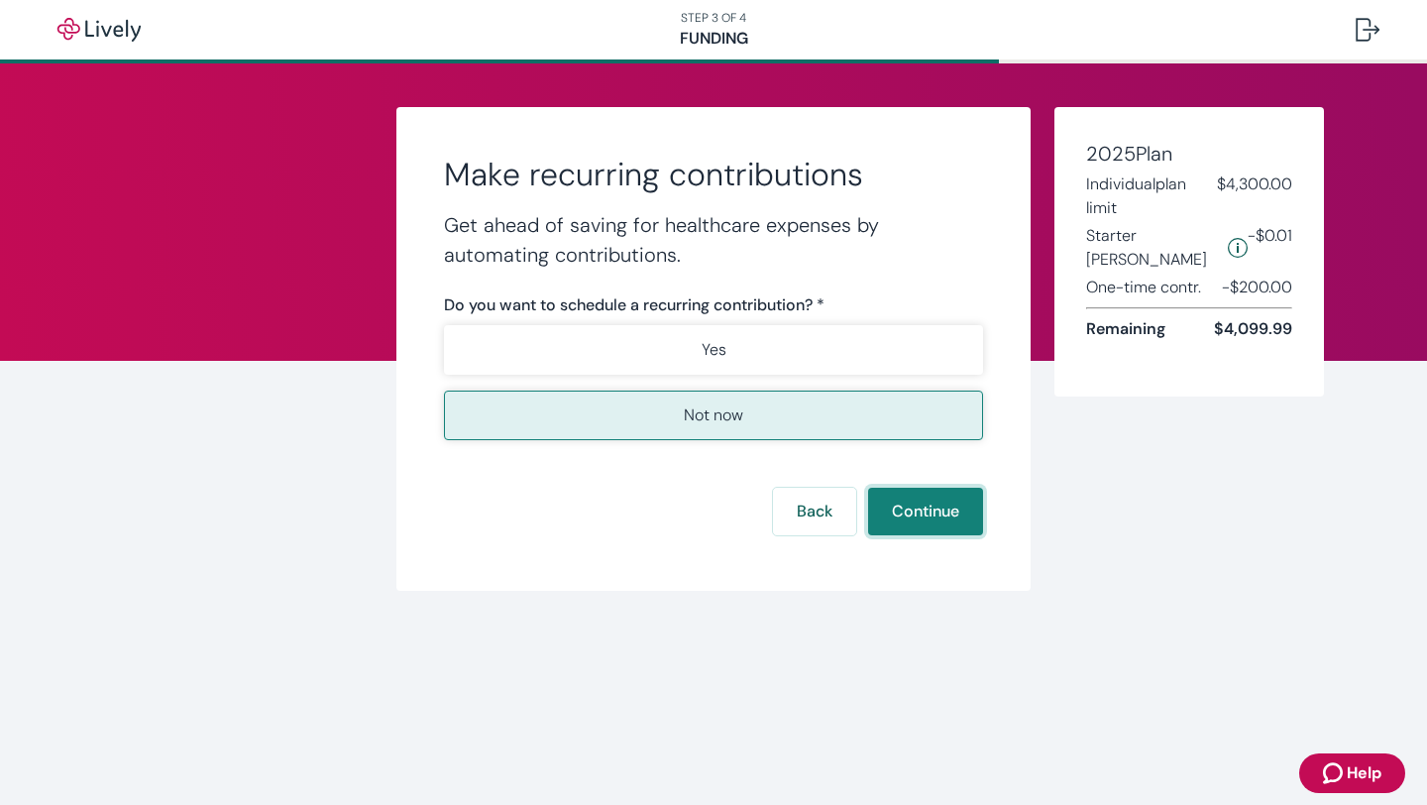
click at [919, 514] on button "Continue" at bounding box center [925, 512] width 115 height 48
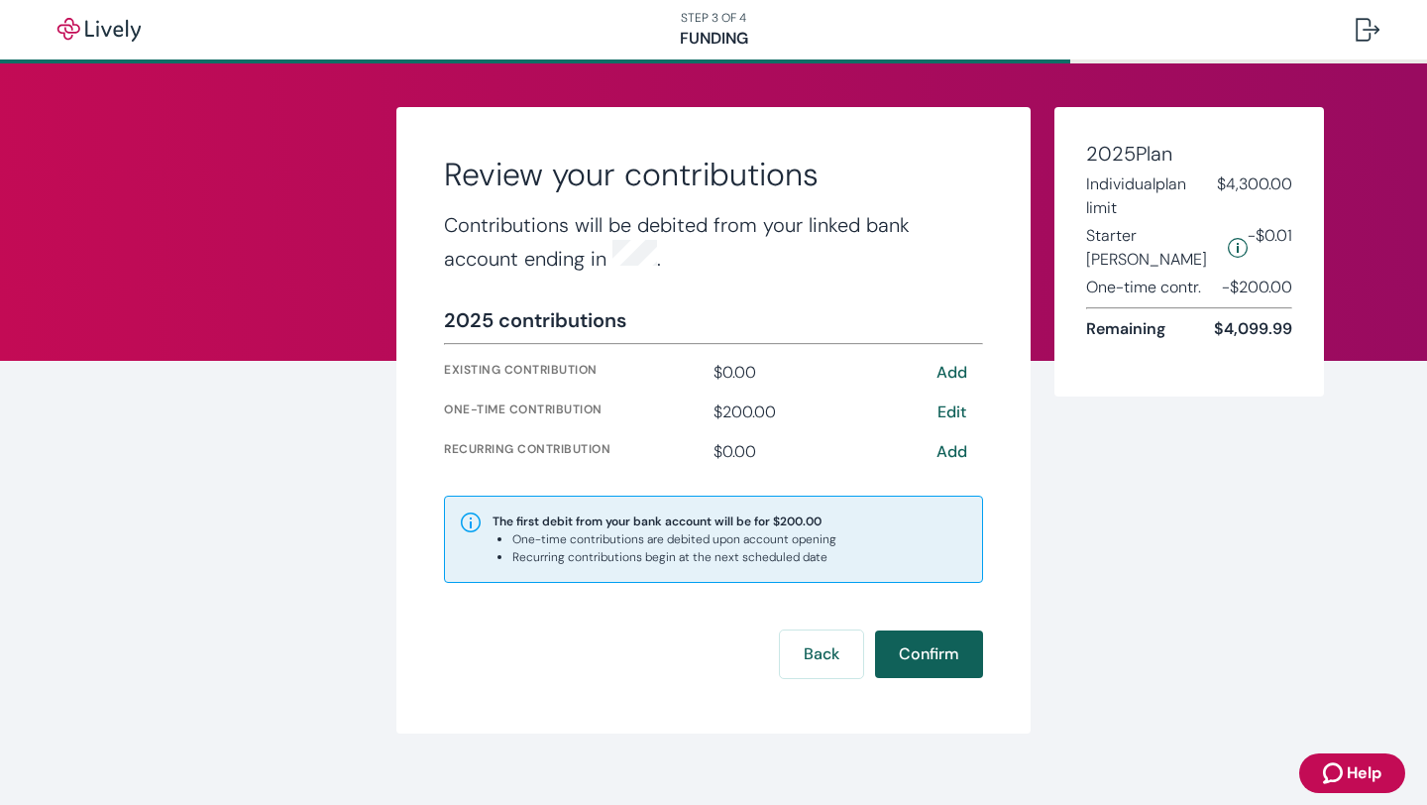
click at [939, 653] on button "Confirm" at bounding box center [929, 654] width 108 height 48
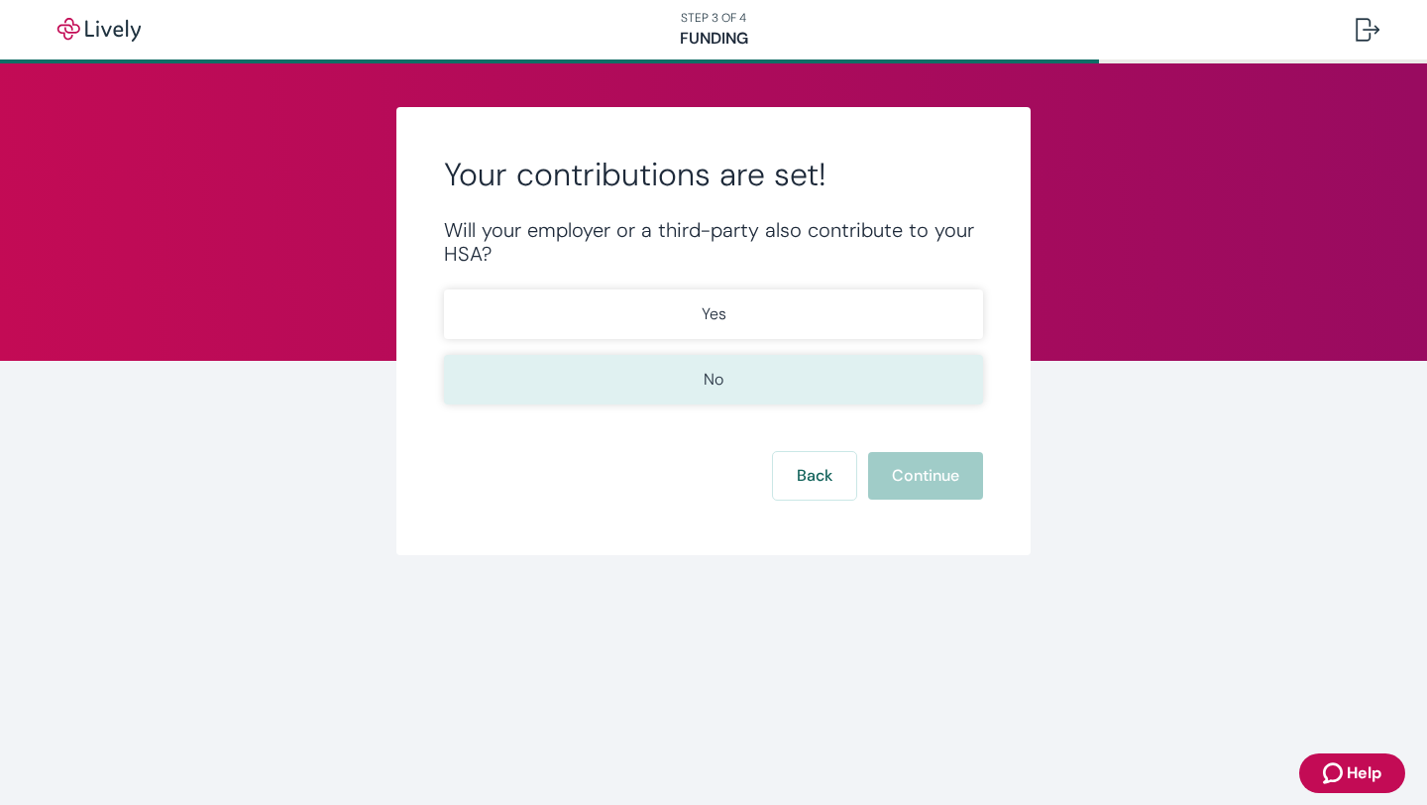
click at [790, 381] on button "No" at bounding box center [713, 380] width 539 height 50
click at [926, 479] on button "Continue" at bounding box center [925, 476] width 115 height 48
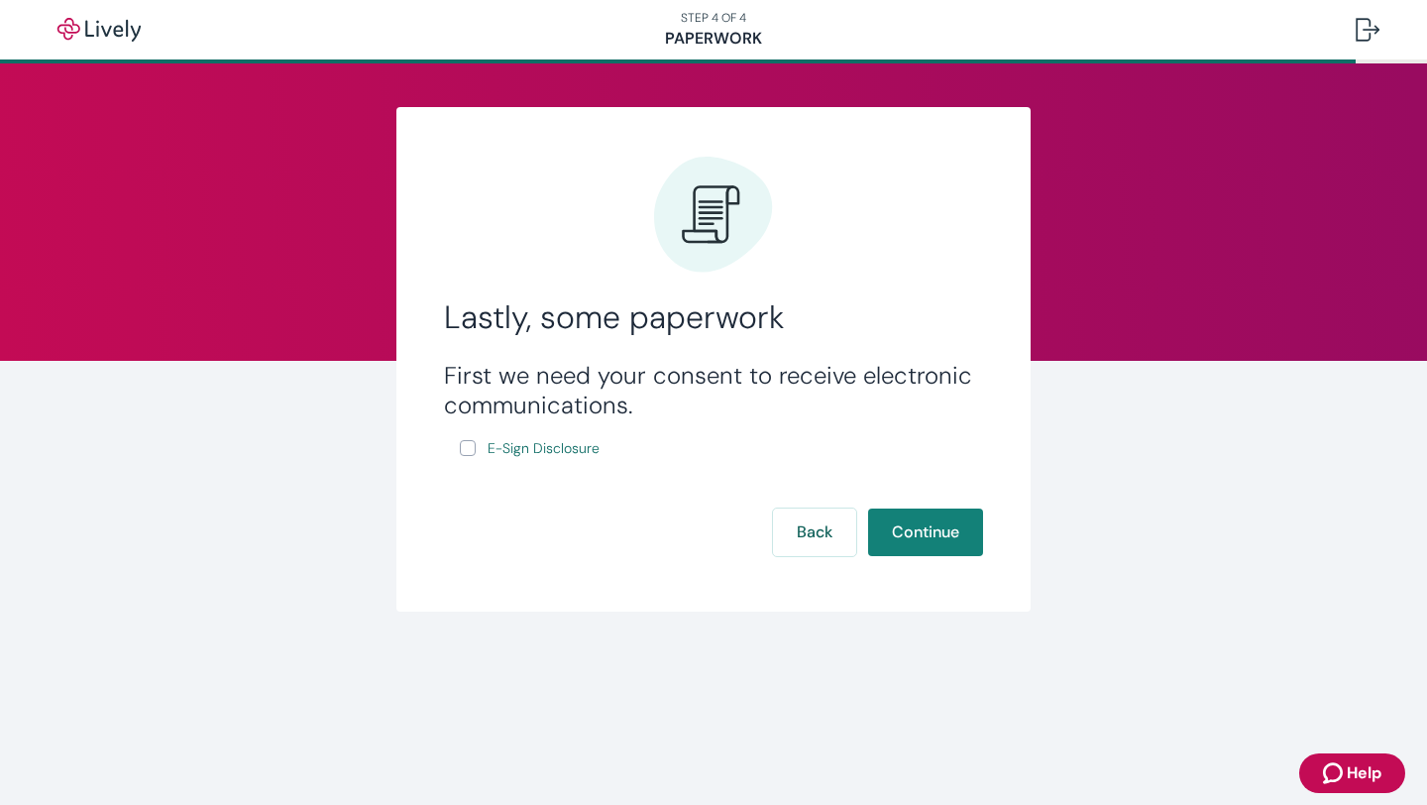
click at [471, 446] on input "E-Sign Disclosure" at bounding box center [468, 448] width 16 height 16
checkbox input "true"
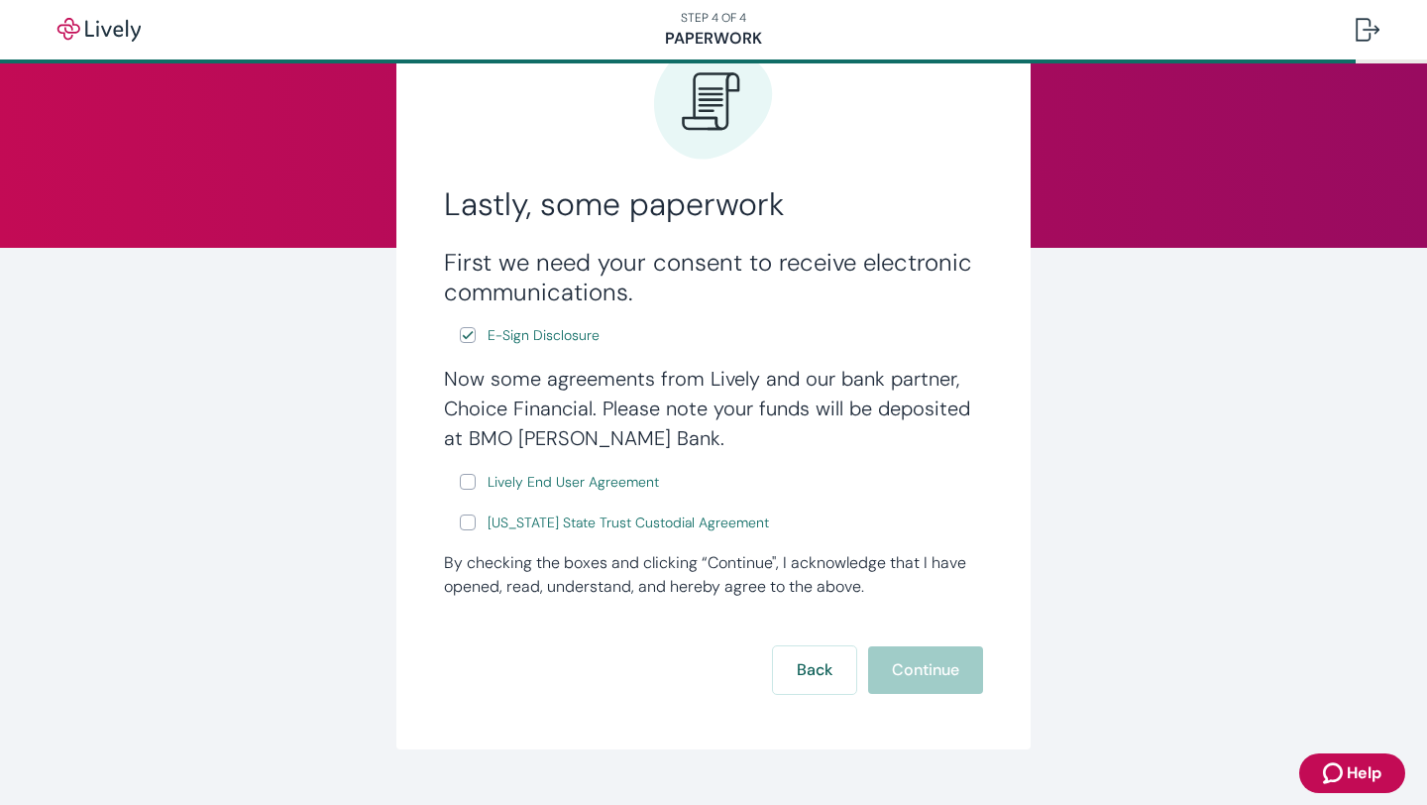
scroll to position [114, 0]
click at [462, 477] on input "Lively End User Agreement" at bounding box center [468, 481] width 16 height 16
checkbox input "true"
click at [472, 526] on input "Wyoming State Trust Custodial Agreement" at bounding box center [468, 521] width 16 height 16
checkbox input "true"
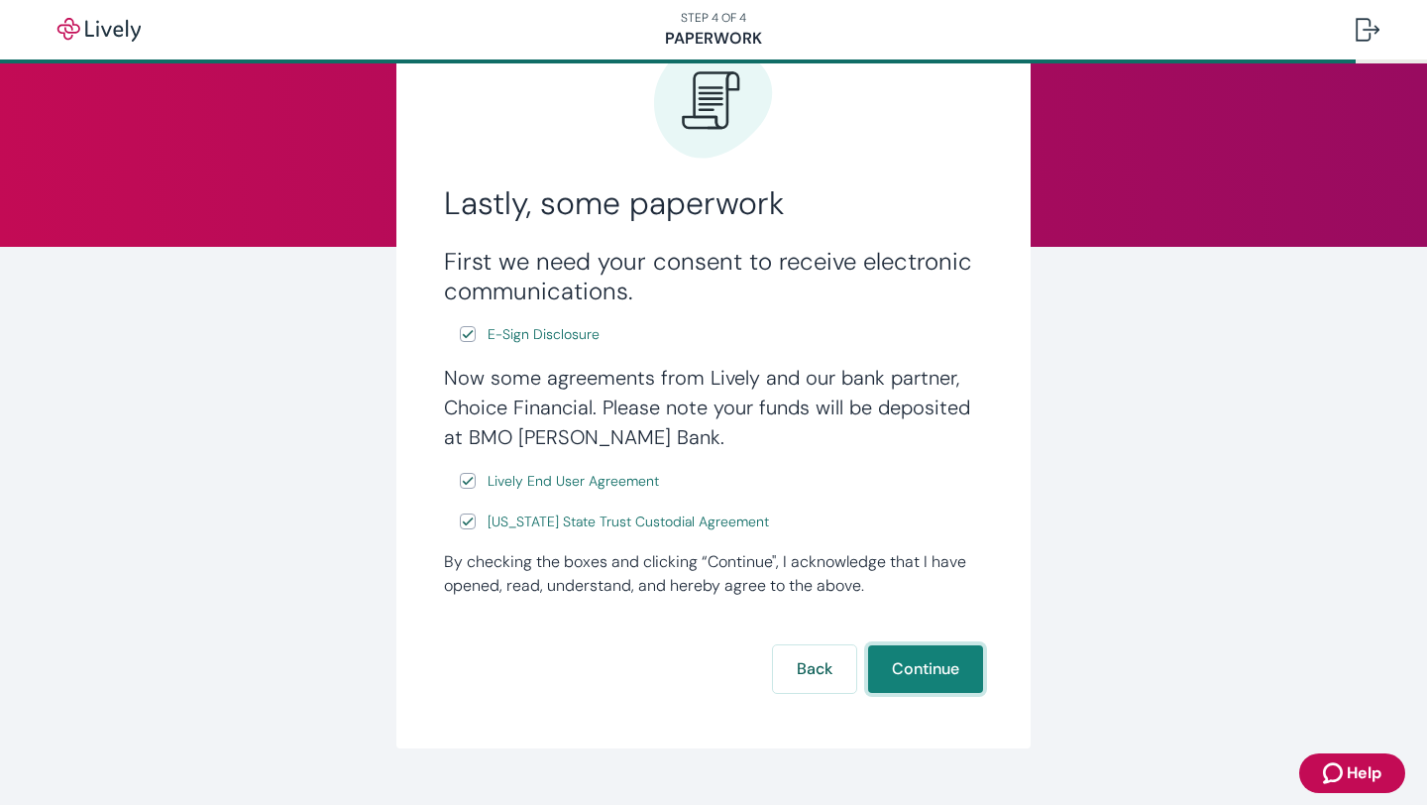
click at [923, 679] on button "Continue" at bounding box center [925, 669] width 115 height 48
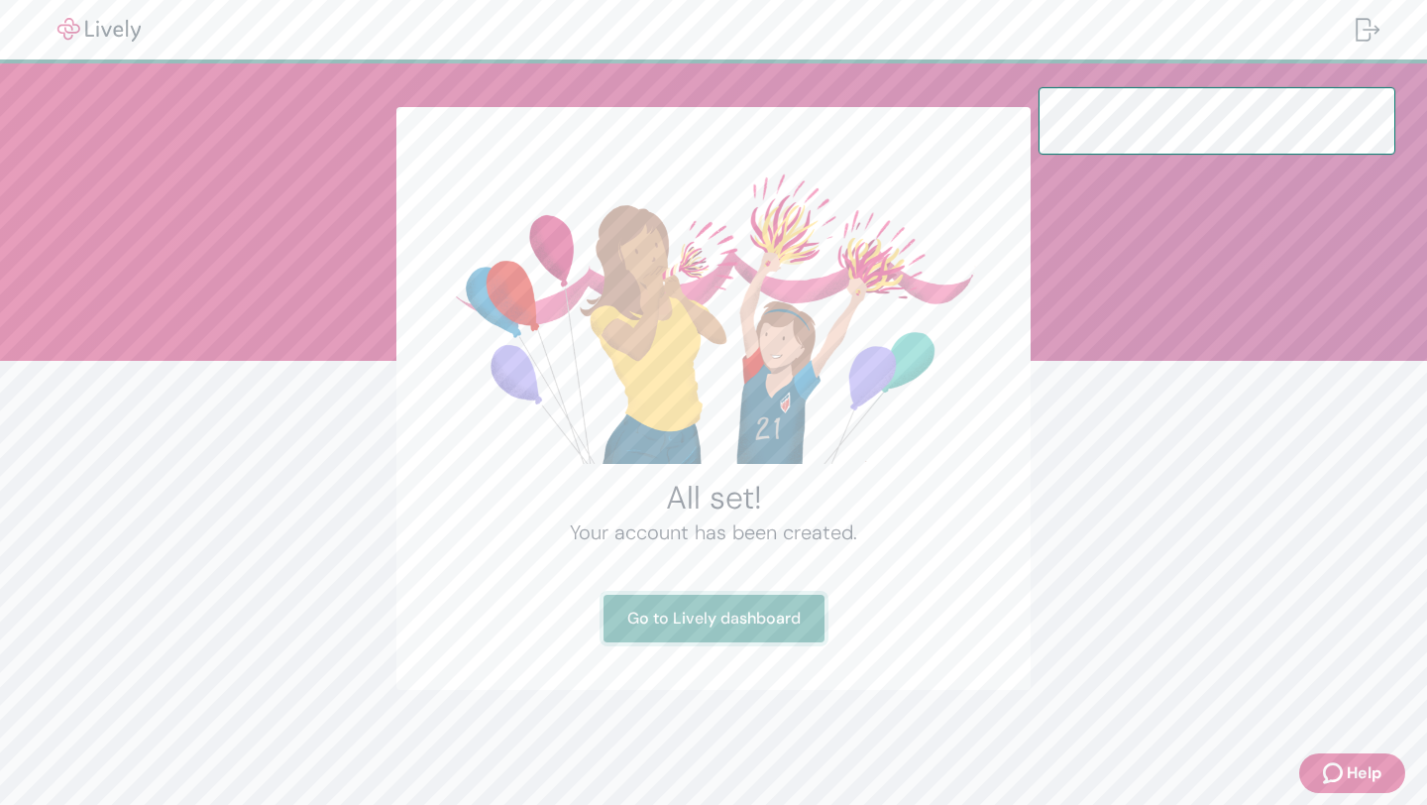
click at [701, 625] on link "Go to Lively dashboard" at bounding box center [713, 619] width 221 height 48
